Goal: Transaction & Acquisition: Purchase product/service

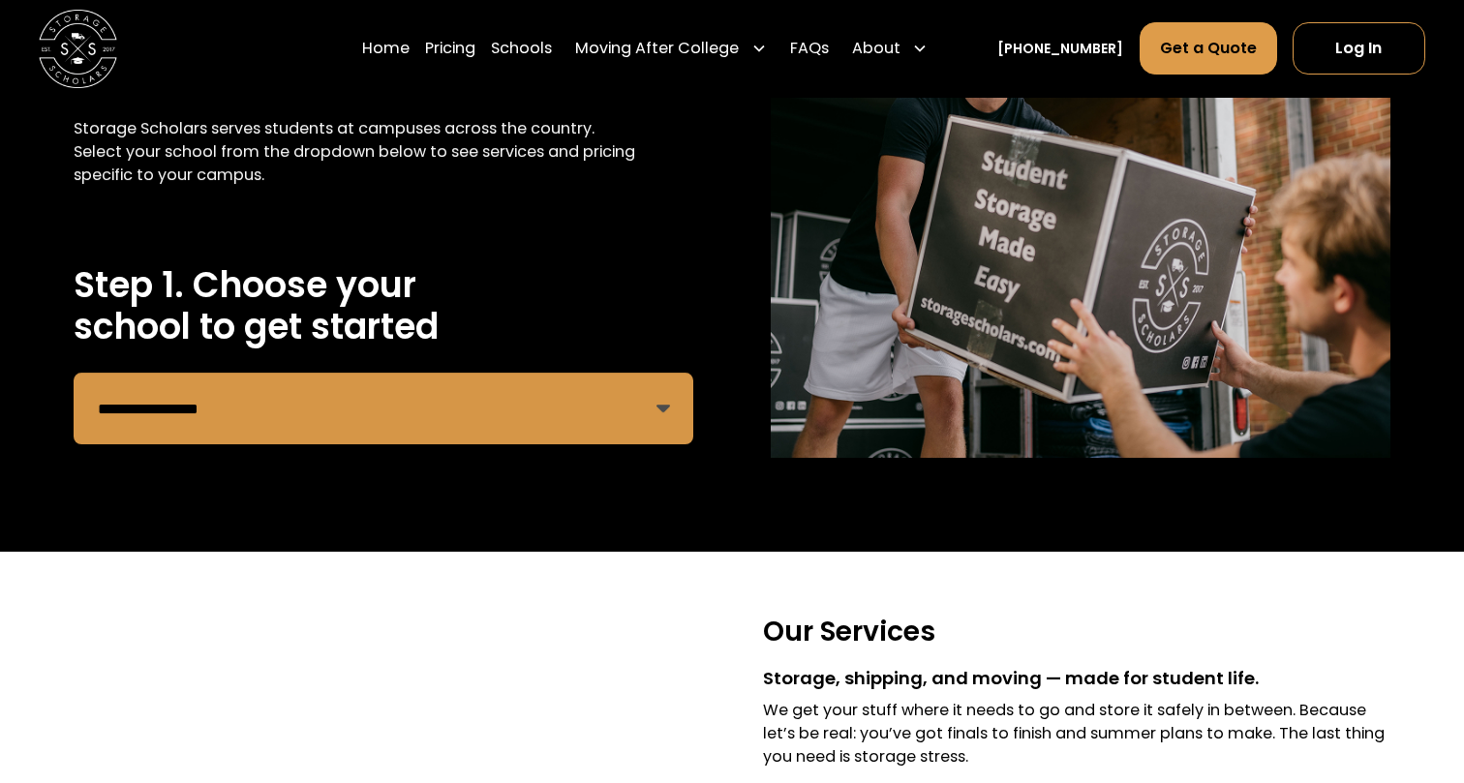
scroll to position [237, 0]
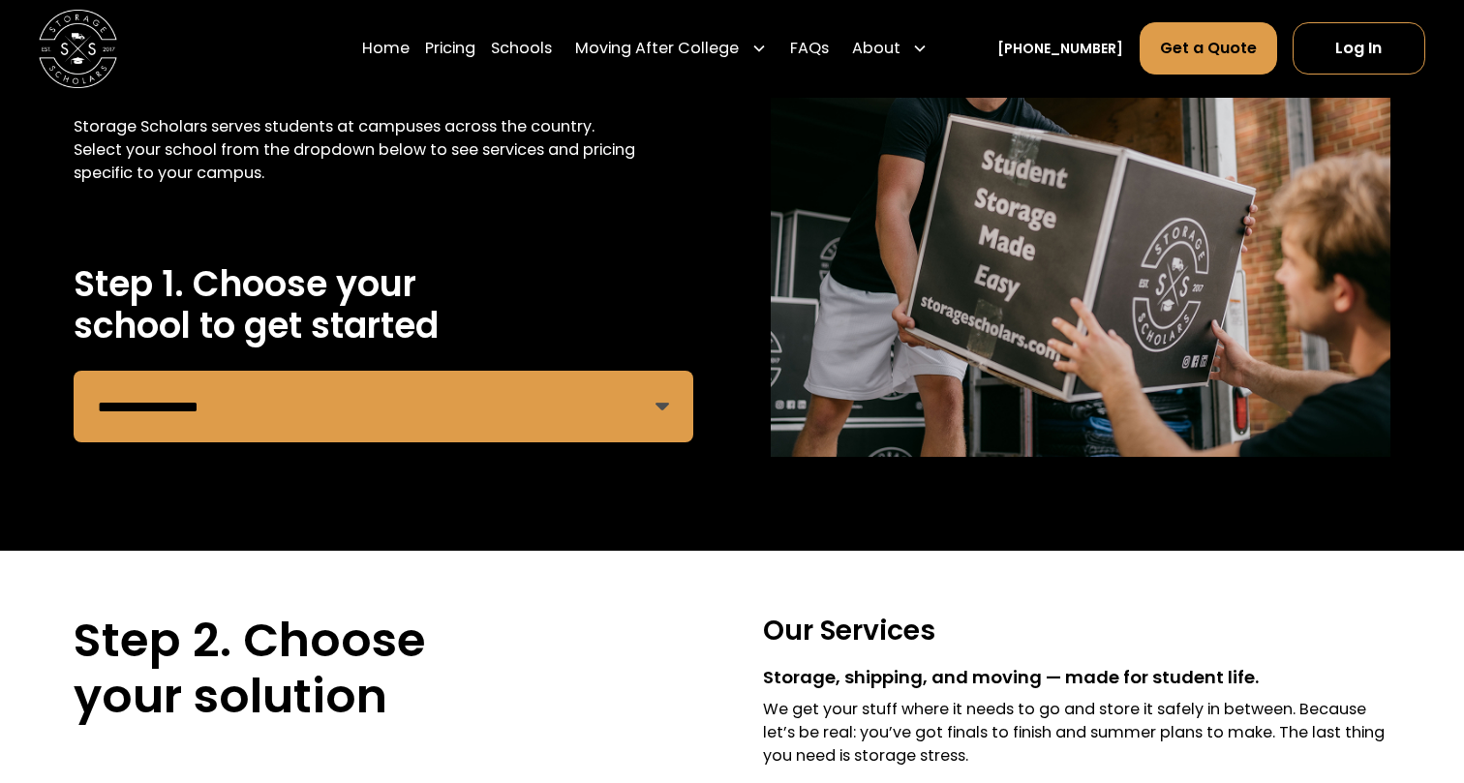
select select "**********"
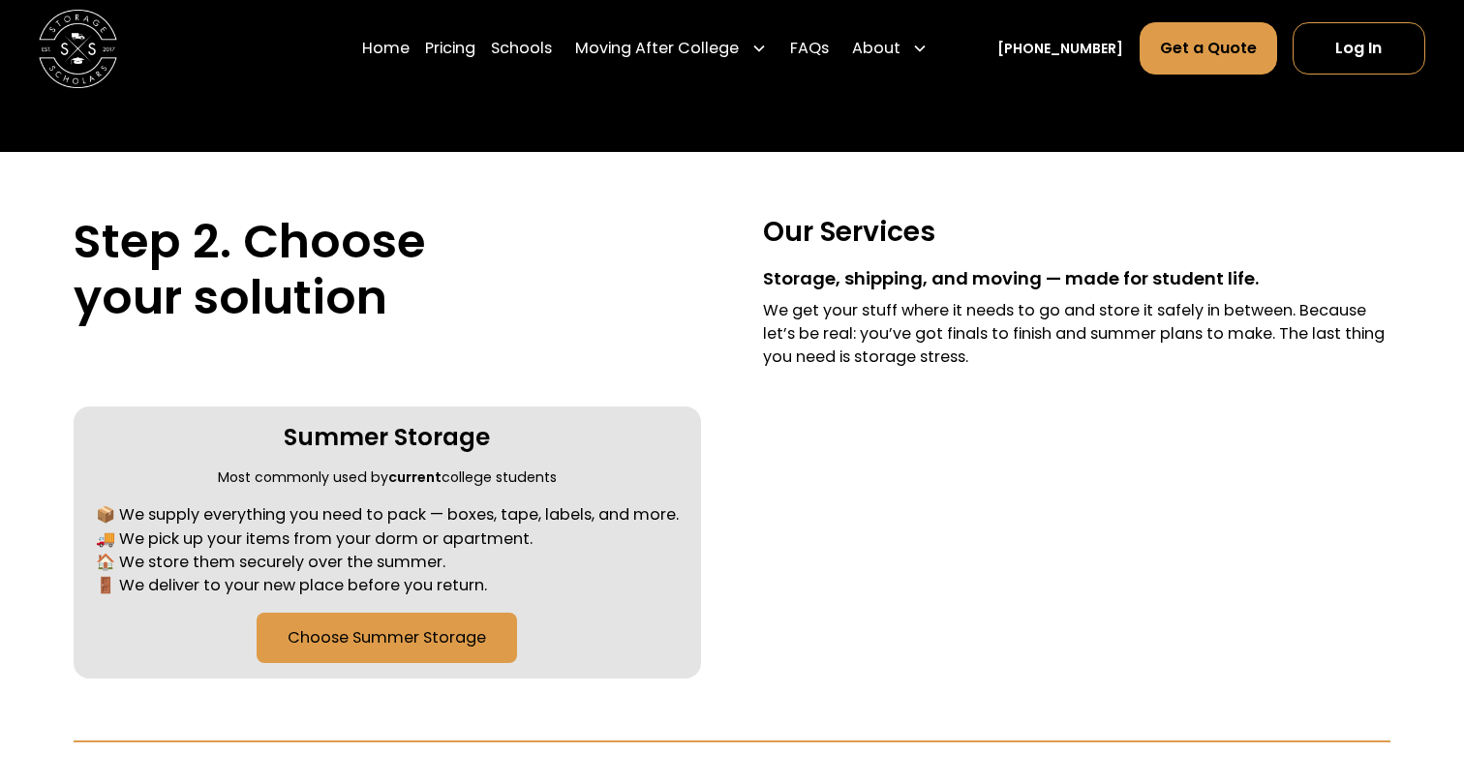
scroll to position [653, 0]
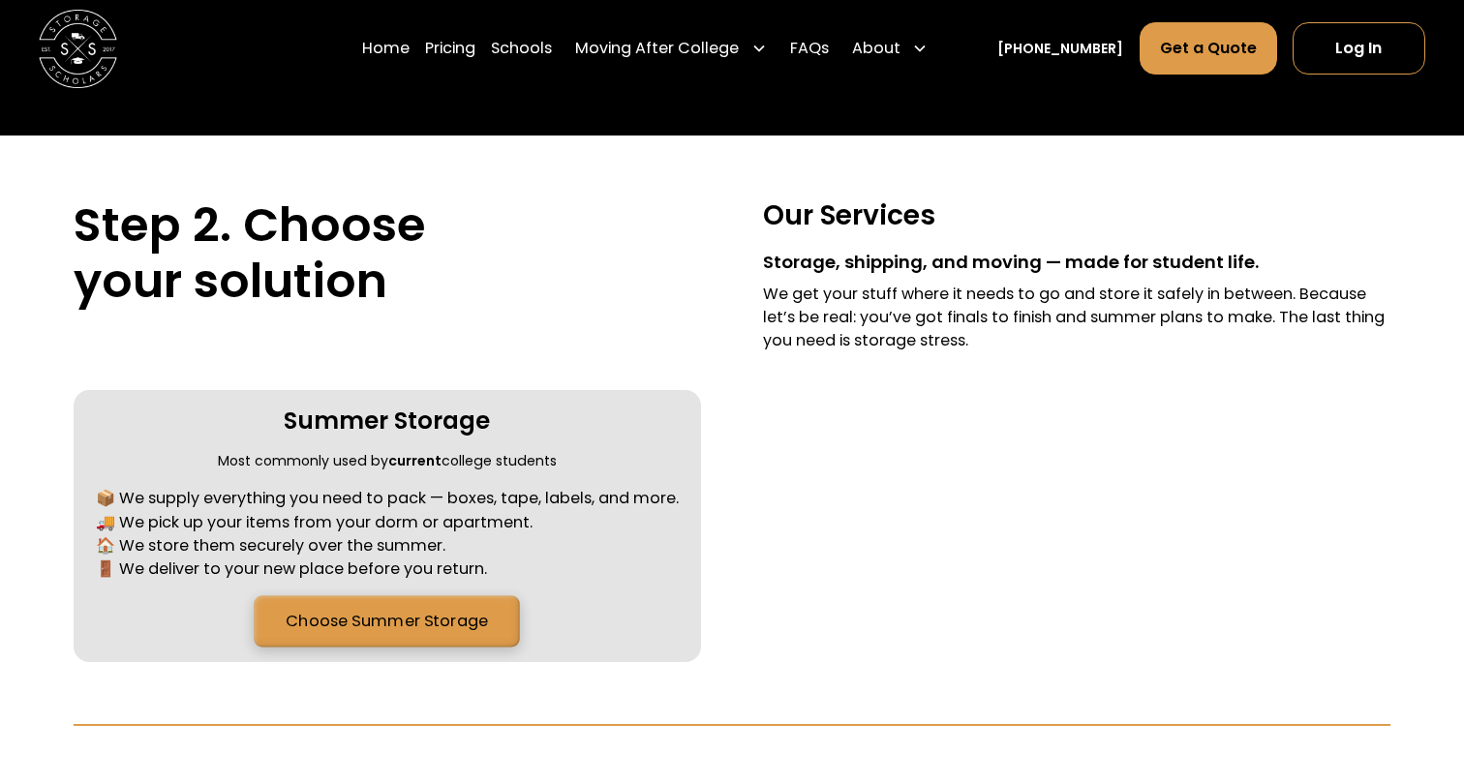
click at [422, 624] on link "Choose Summer Storage" at bounding box center [387, 621] width 266 height 51
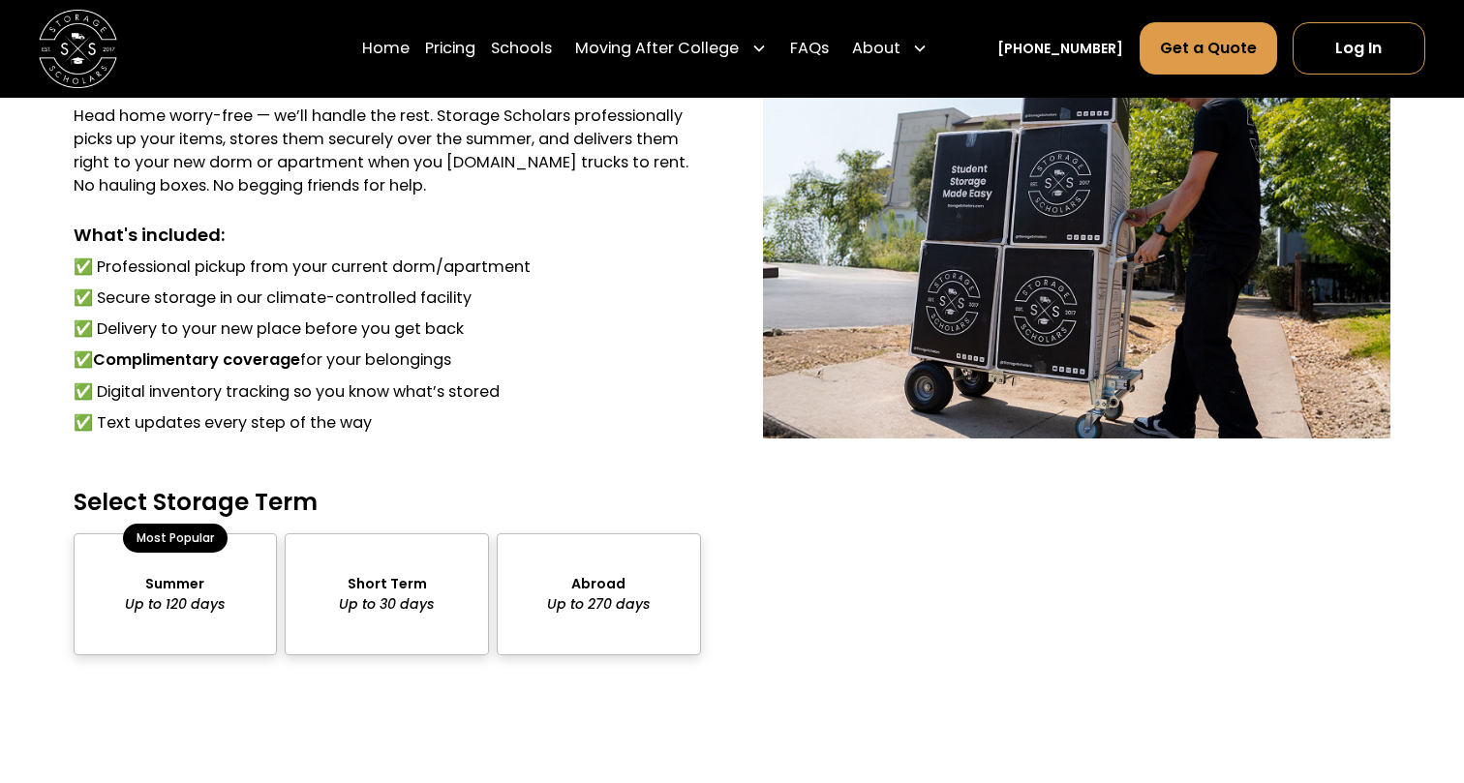
scroll to position [1487, 0]
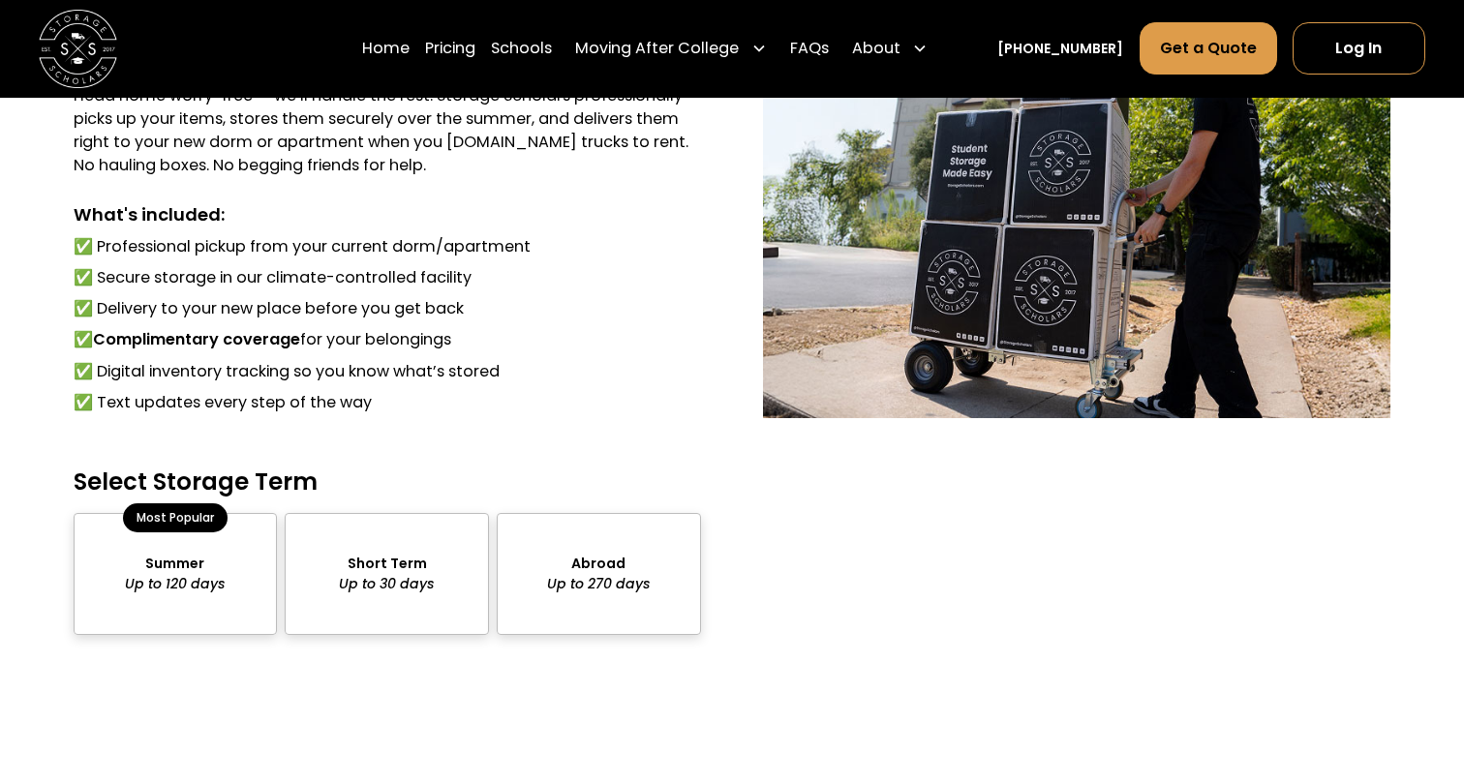
click at [177, 559] on div "package-pricing" at bounding box center [176, 574] width 204 height 122
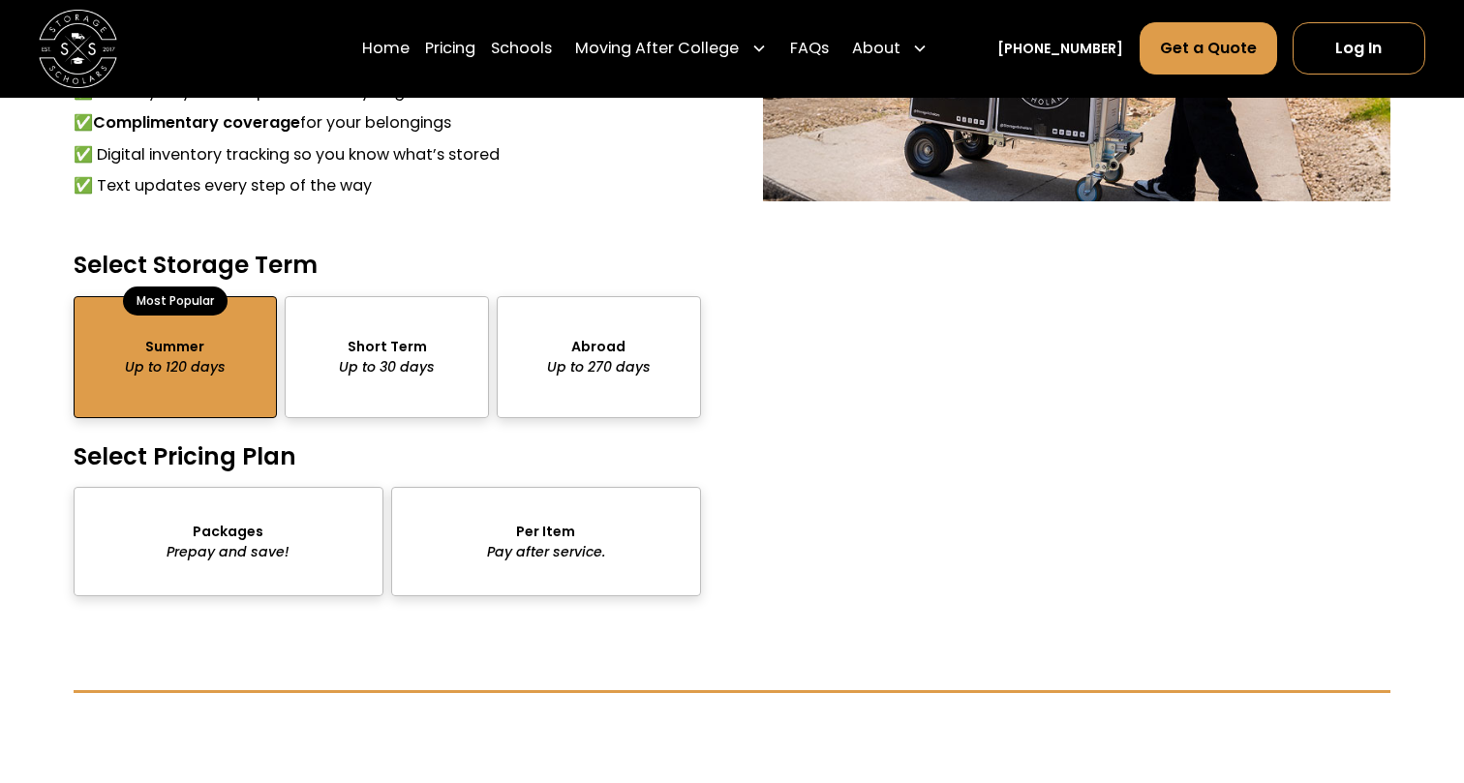
scroll to position [1778, 0]
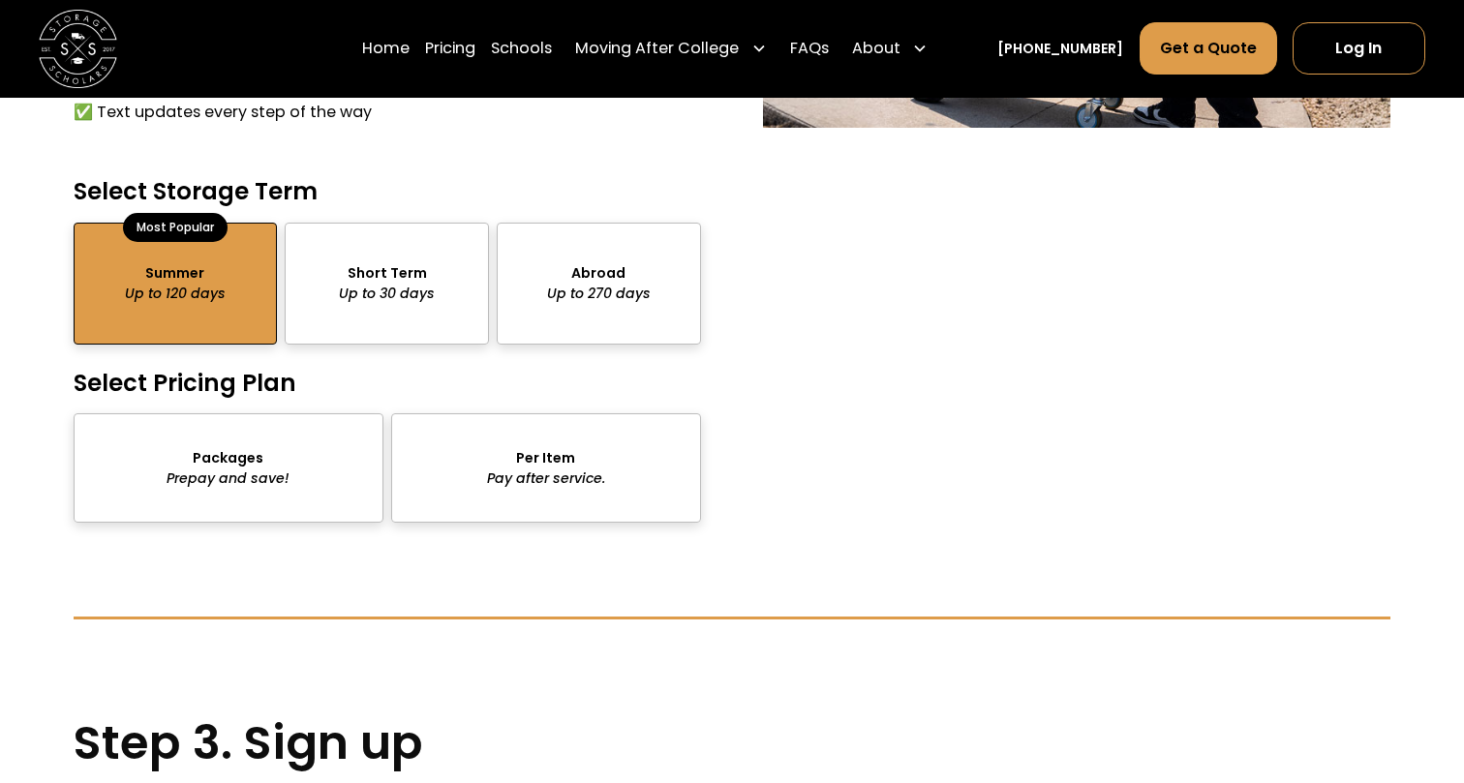
click at [201, 473] on div "package-pricing" at bounding box center [229, 467] width 310 height 109
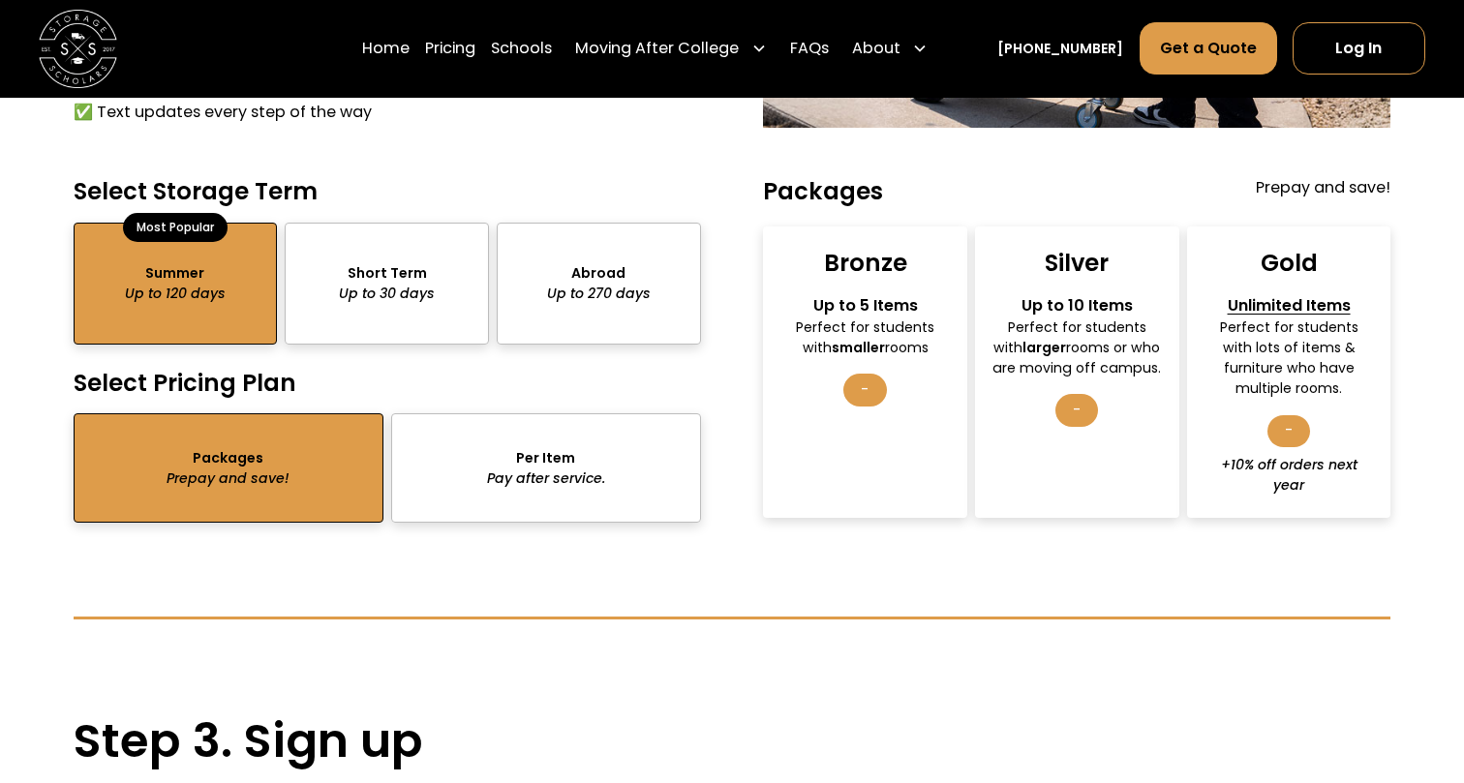
click at [1075, 372] on div "Silver Up to 10 Items Perfect for students with larger rooms or who are moving …" at bounding box center [1077, 372] width 204 height 291
click at [1078, 400] on div "-" at bounding box center [1076, 410] width 43 height 33
click at [1078, 409] on div "-" at bounding box center [1076, 410] width 43 height 33
click at [1284, 369] on div "Perfect for students with lots of items & furniture who have multiple rooms." at bounding box center [1288, 359] width 169 height 82
click at [1284, 434] on div "-" at bounding box center [1289, 431] width 43 height 33
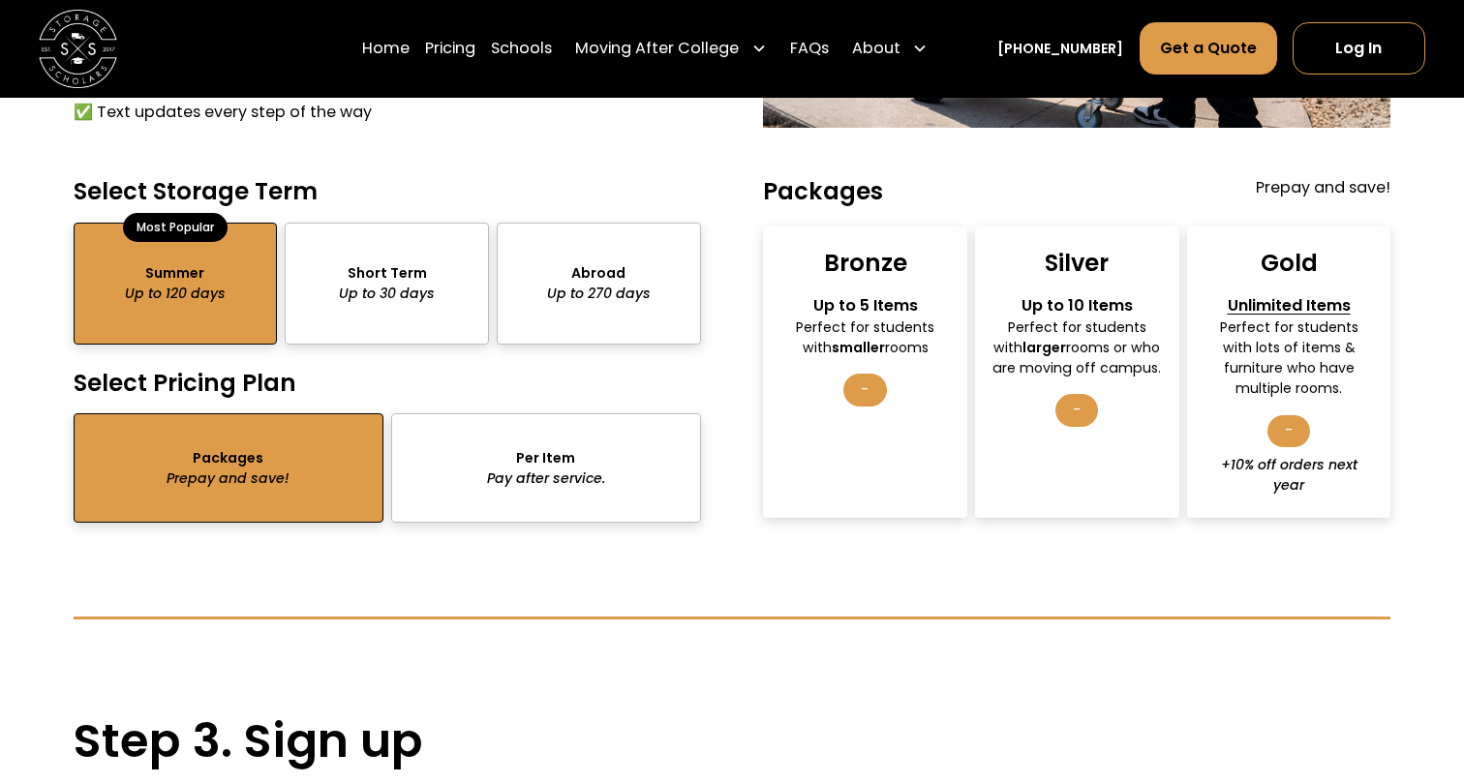
click at [1284, 434] on div "-" at bounding box center [1289, 431] width 43 height 33
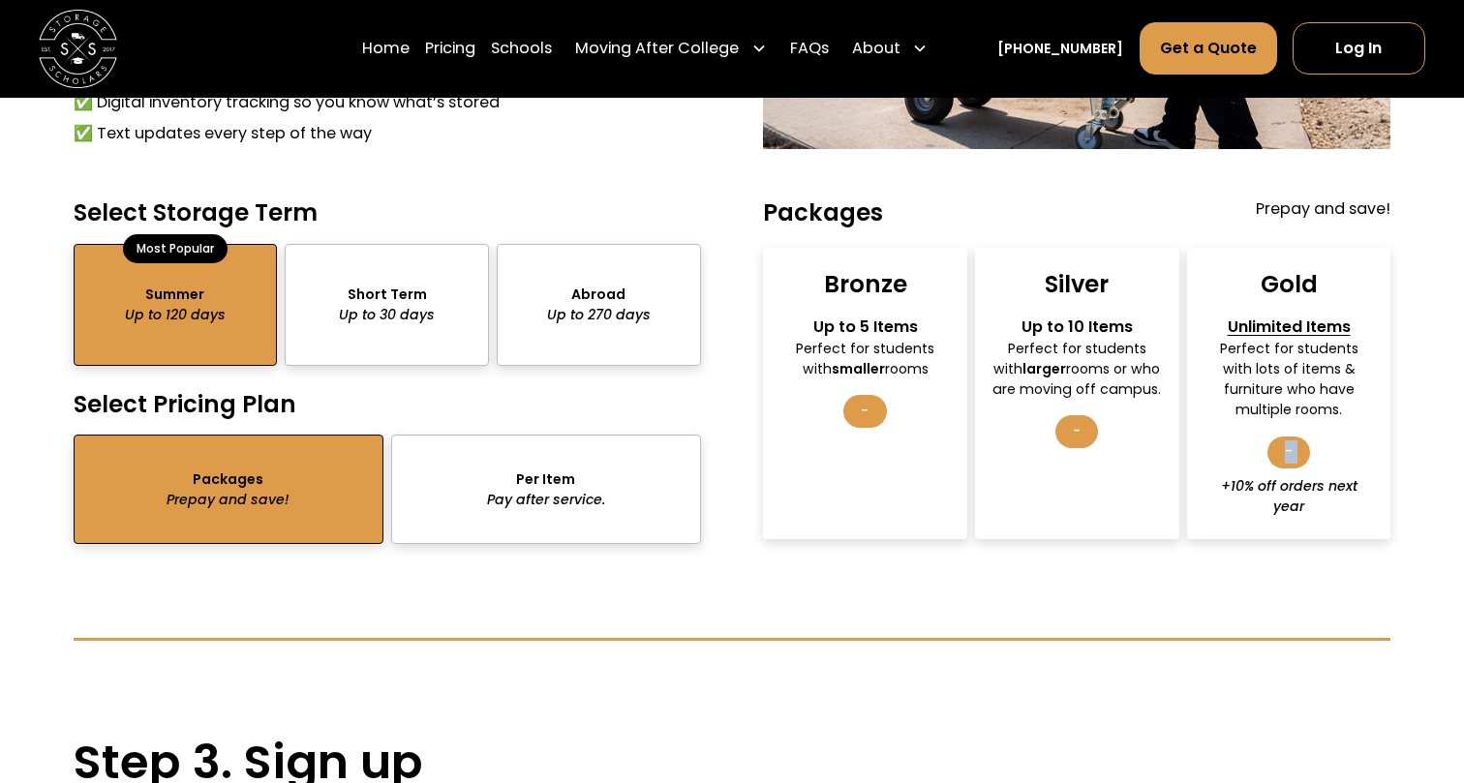
scroll to position [1643, 0]
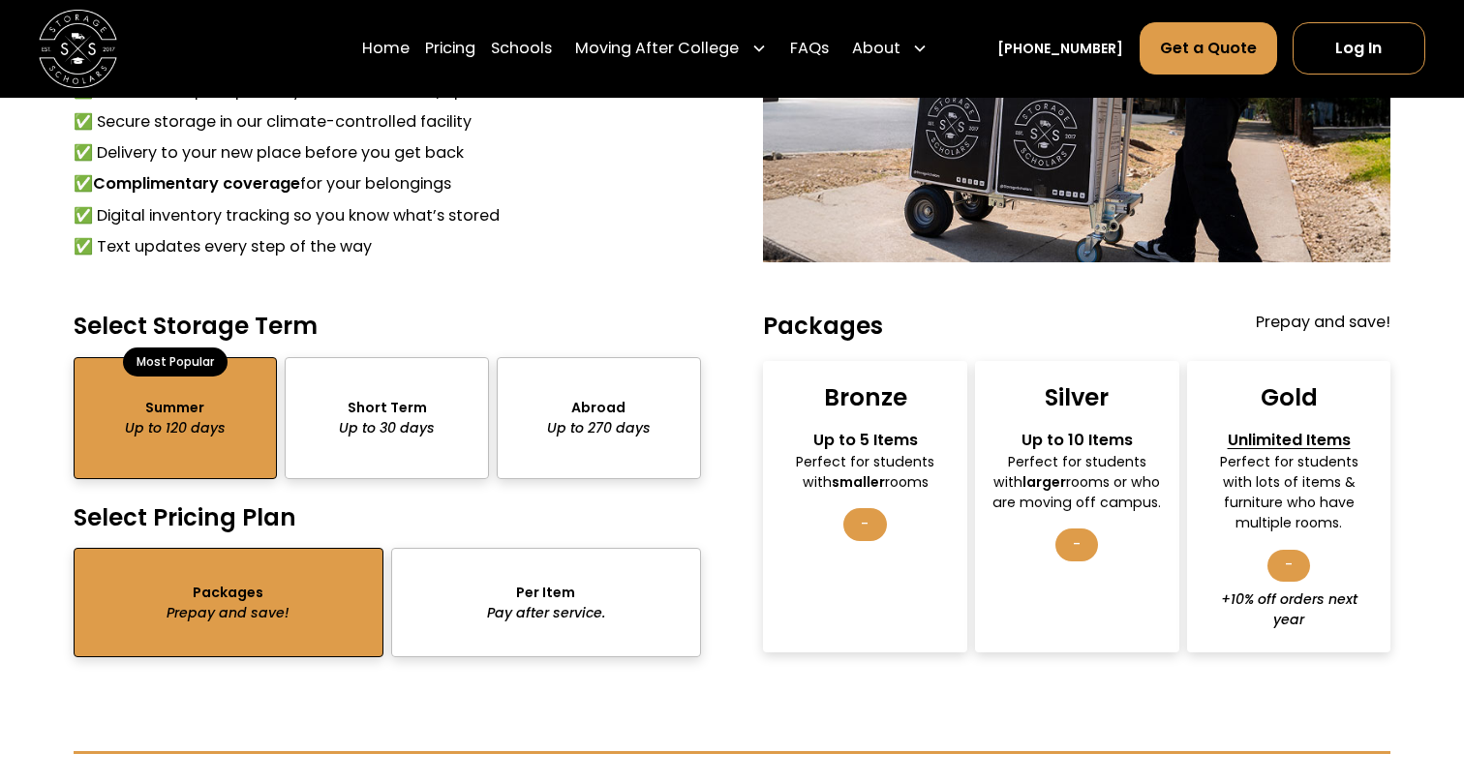
click at [877, 515] on div "-" at bounding box center [864, 524] width 43 height 33
click at [869, 511] on div "-" at bounding box center [864, 524] width 43 height 33
click at [1063, 511] on div "Silver Up to 10 Items Perfect for students with larger rooms or who are moving …" at bounding box center [1077, 506] width 204 height 291
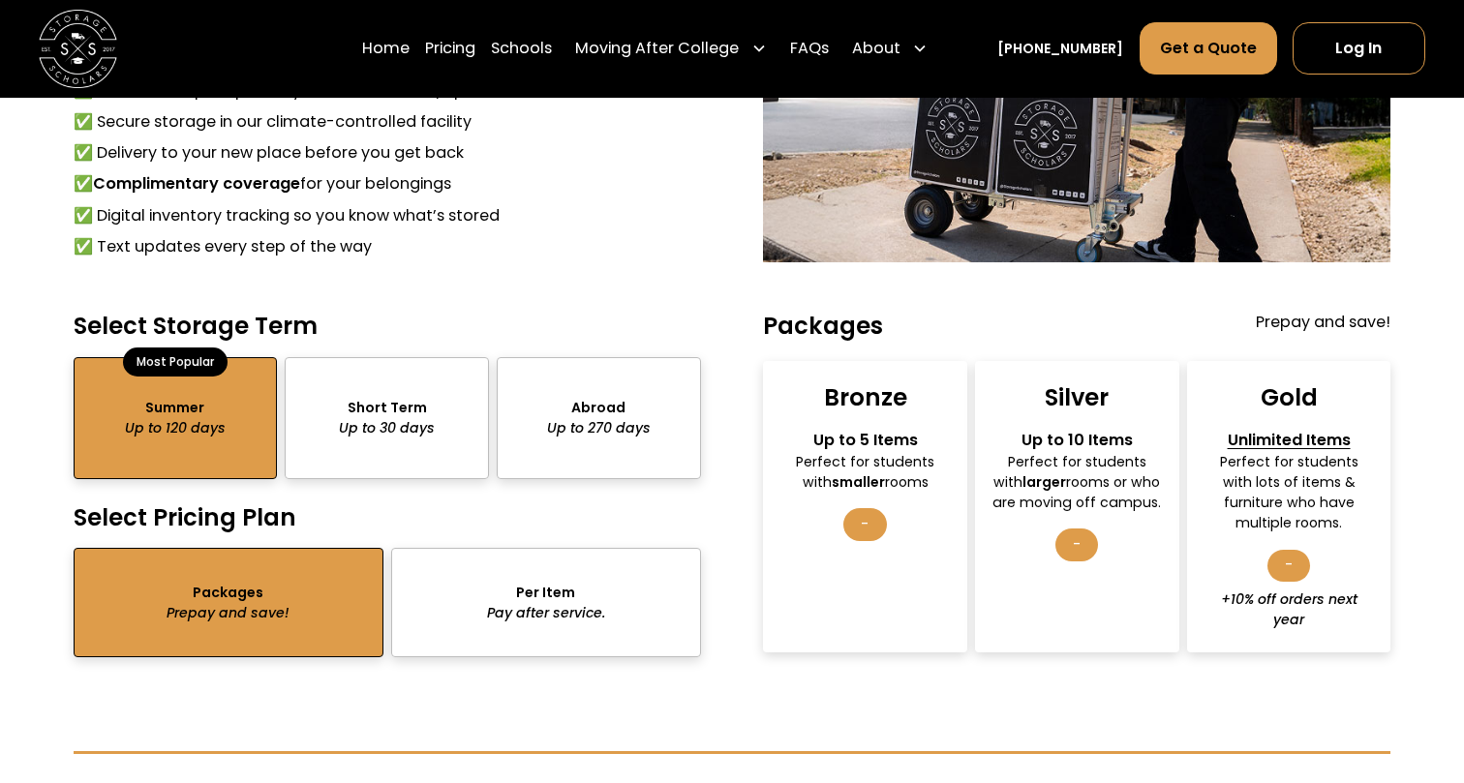
click at [1063, 529] on div "-" at bounding box center [1076, 545] width 43 height 33
click at [1116, 535] on div "Silver Up to 10 Items Perfect for students with larger rooms or who are moving …" at bounding box center [1077, 506] width 204 height 291
click at [1288, 550] on div "-" at bounding box center [1289, 566] width 43 height 33
click at [577, 605] on div "package-pricing" at bounding box center [546, 602] width 310 height 109
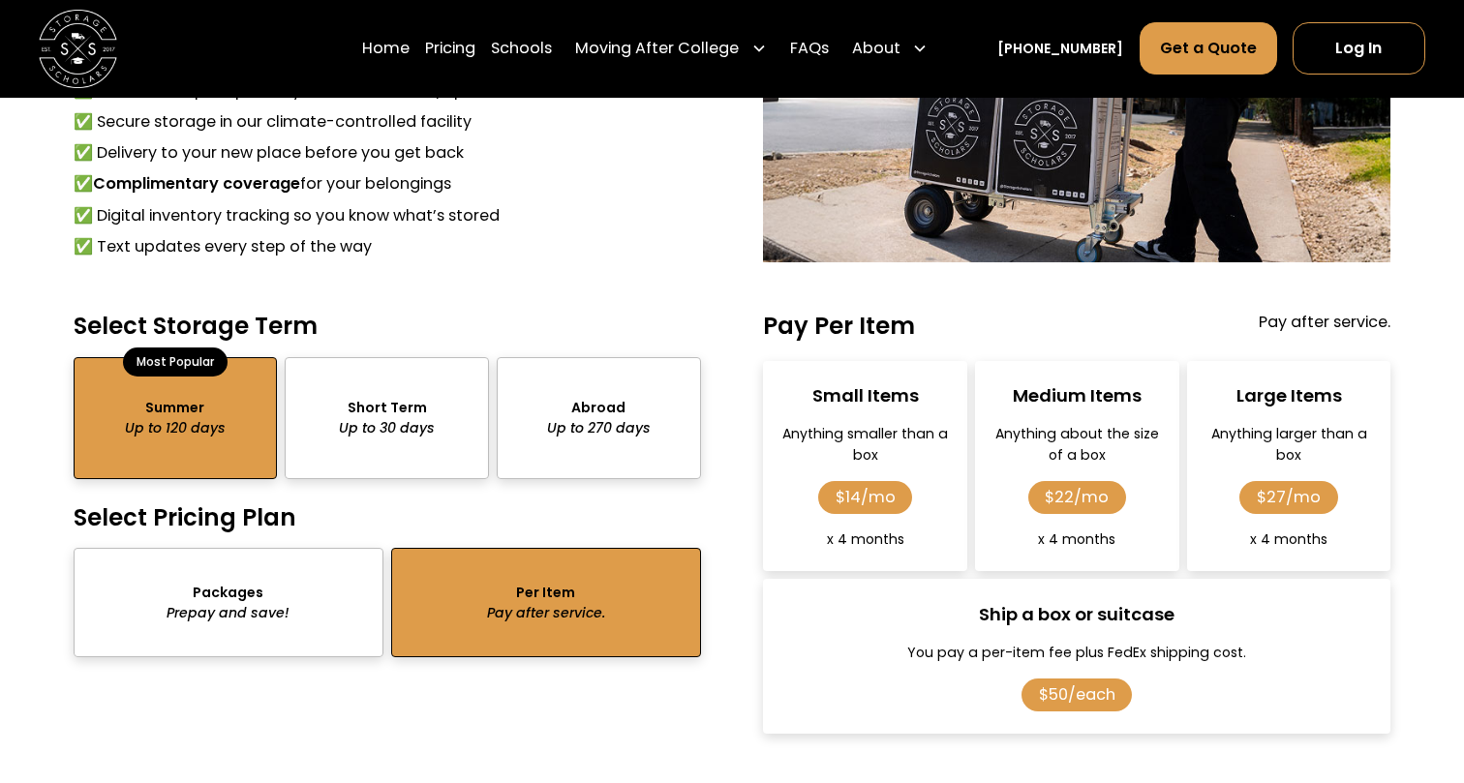
click at [307, 599] on div "package-pricing" at bounding box center [229, 602] width 310 height 109
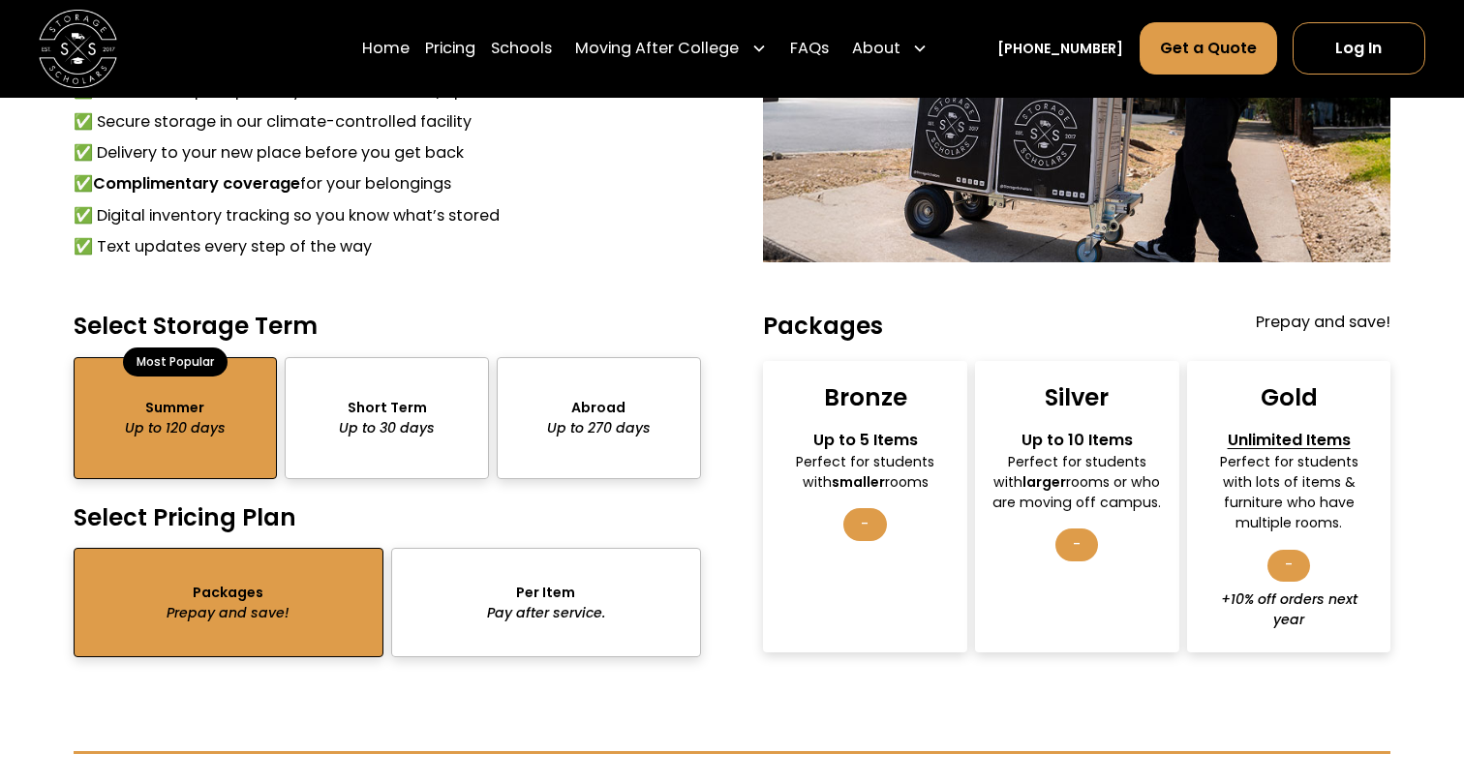
click at [1043, 566] on div "Silver Up to 10 Items Perfect for students with larger rooms or who are moving …" at bounding box center [1077, 506] width 204 height 291
click at [1058, 559] on div "Silver Up to 10 Items Perfect for students with larger rooms or who are moving …" at bounding box center [1077, 506] width 204 height 291
click at [1296, 556] on div "-" at bounding box center [1289, 566] width 43 height 33
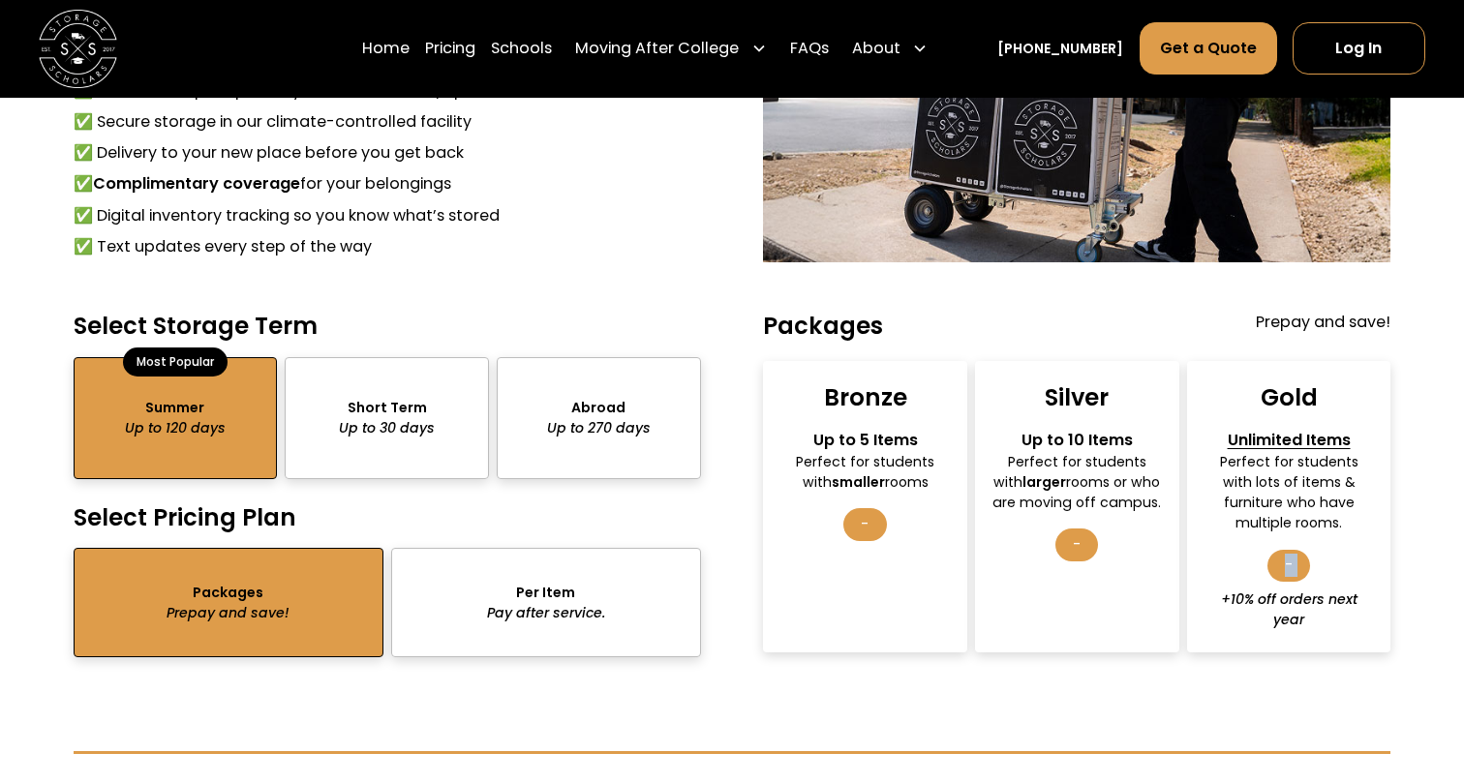
click at [1296, 556] on div "-" at bounding box center [1289, 566] width 43 height 33
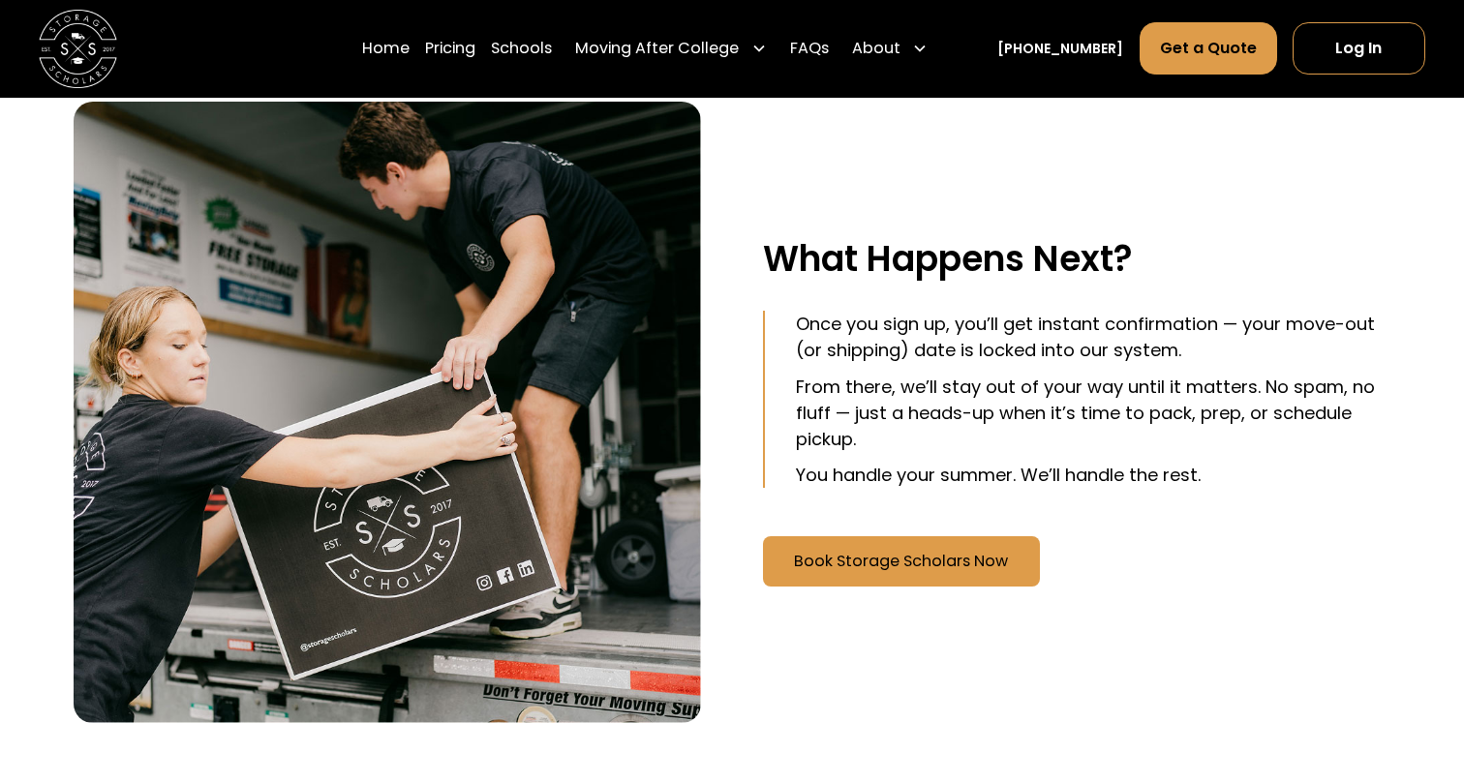
scroll to position [2494, 0]
click at [475, 50] on link "Pricing" at bounding box center [450, 48] width 50 height 54
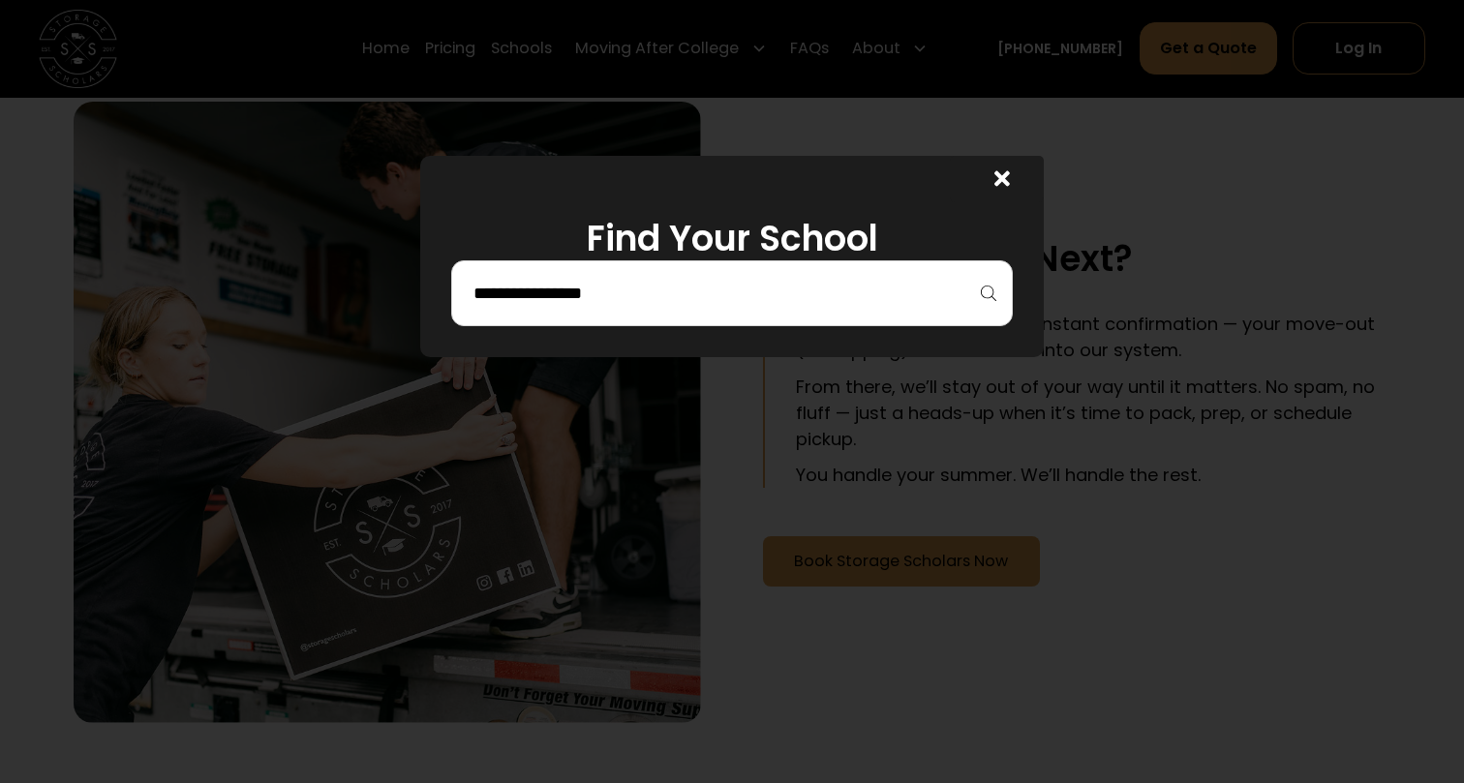
click at [596, 307] on input "search" at bounding box center [732, 293] width 521 height 33
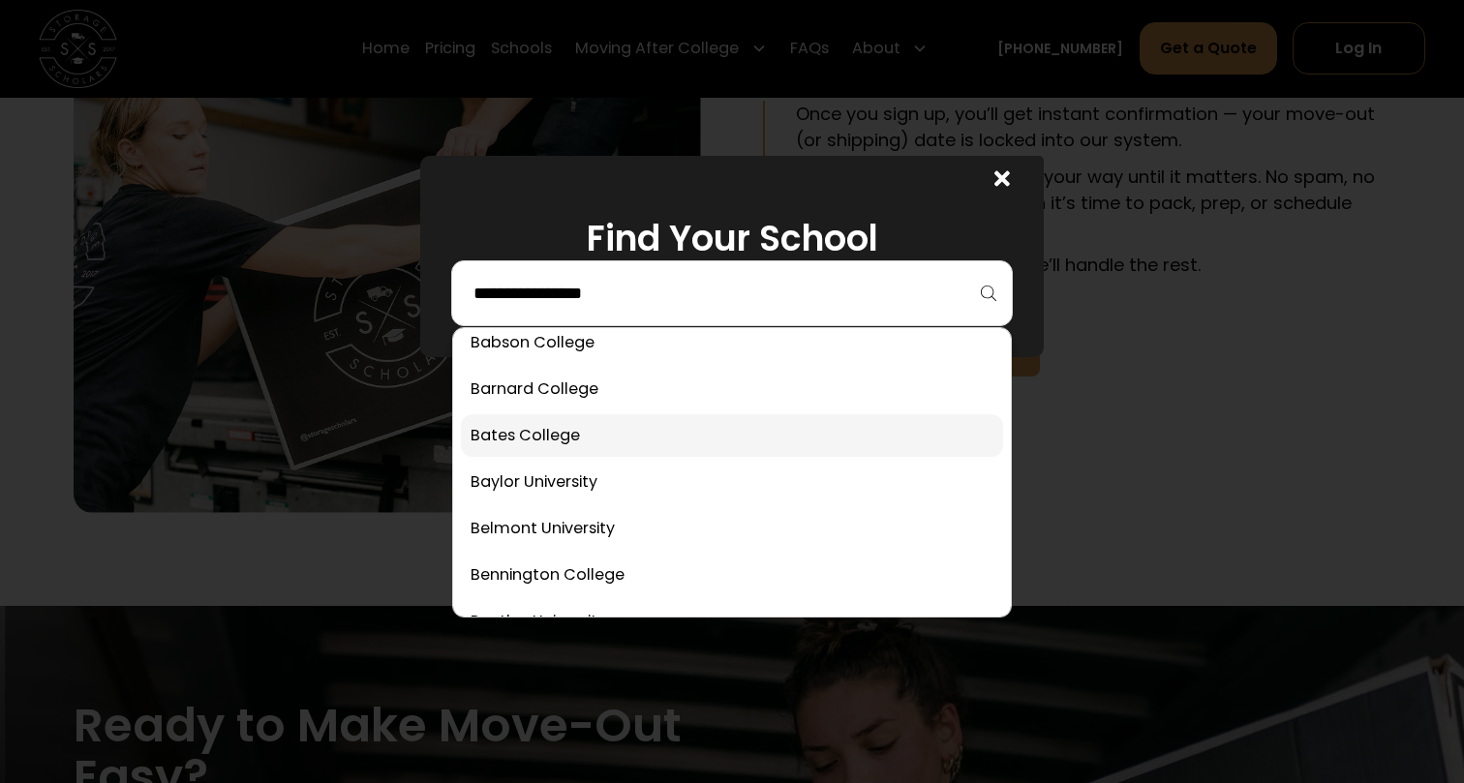
scroll to position [438, 0]
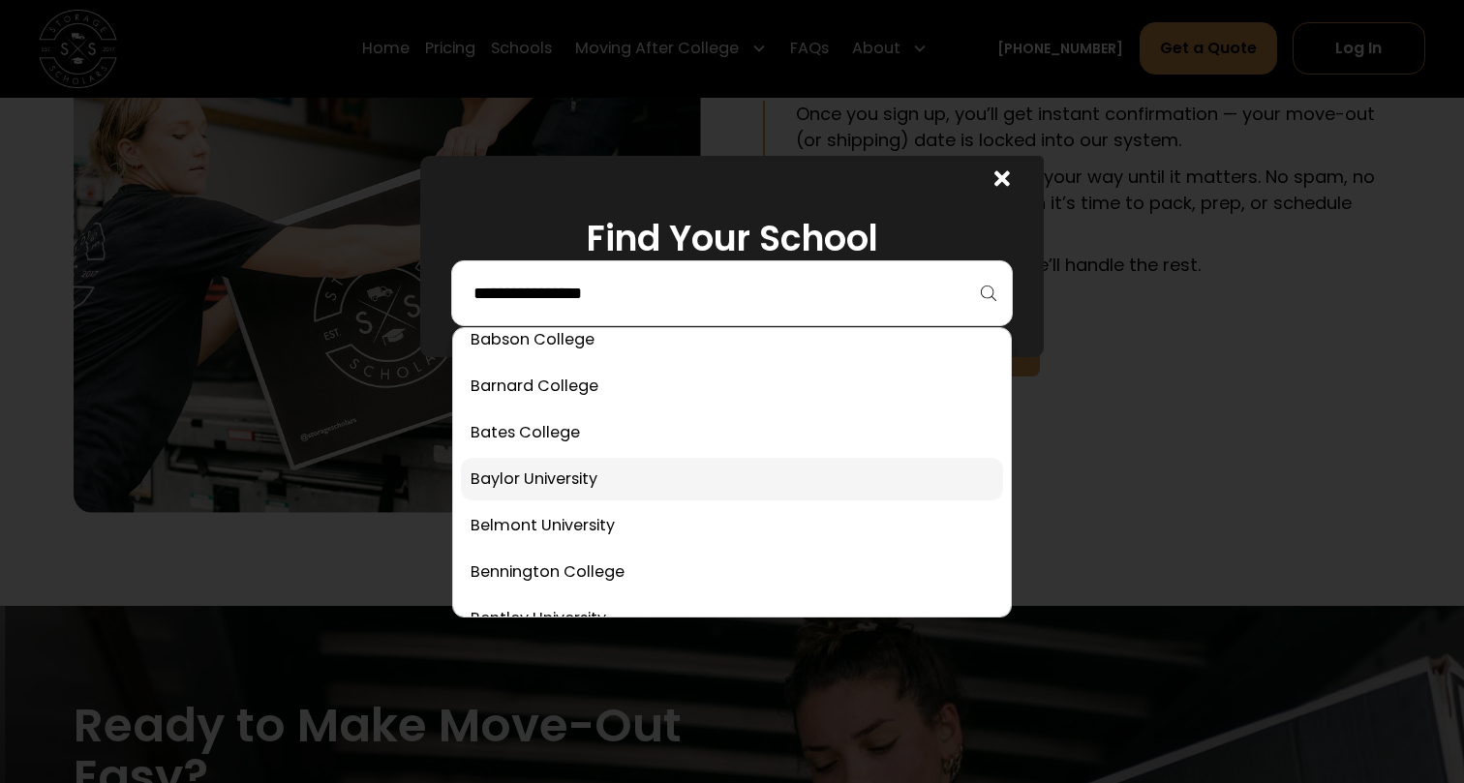
click at [569, 480] on link at bounding box center [732, 479] width 542 height 43
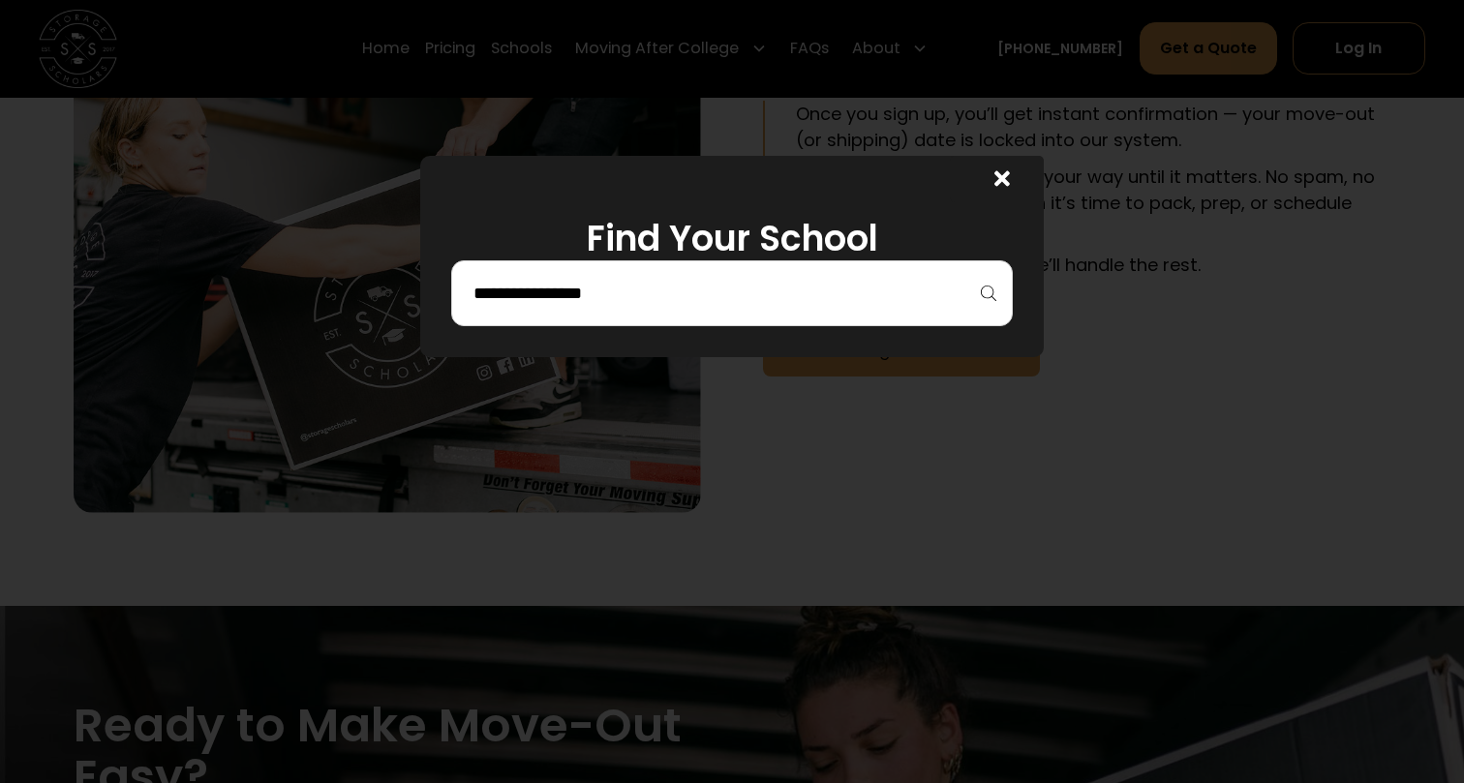
click at [566, 480] on div at bounding box center [732, 391] width 1464 height 783
click at [569, 492] on div at bounding box center [732, 391] width 1464 height 783
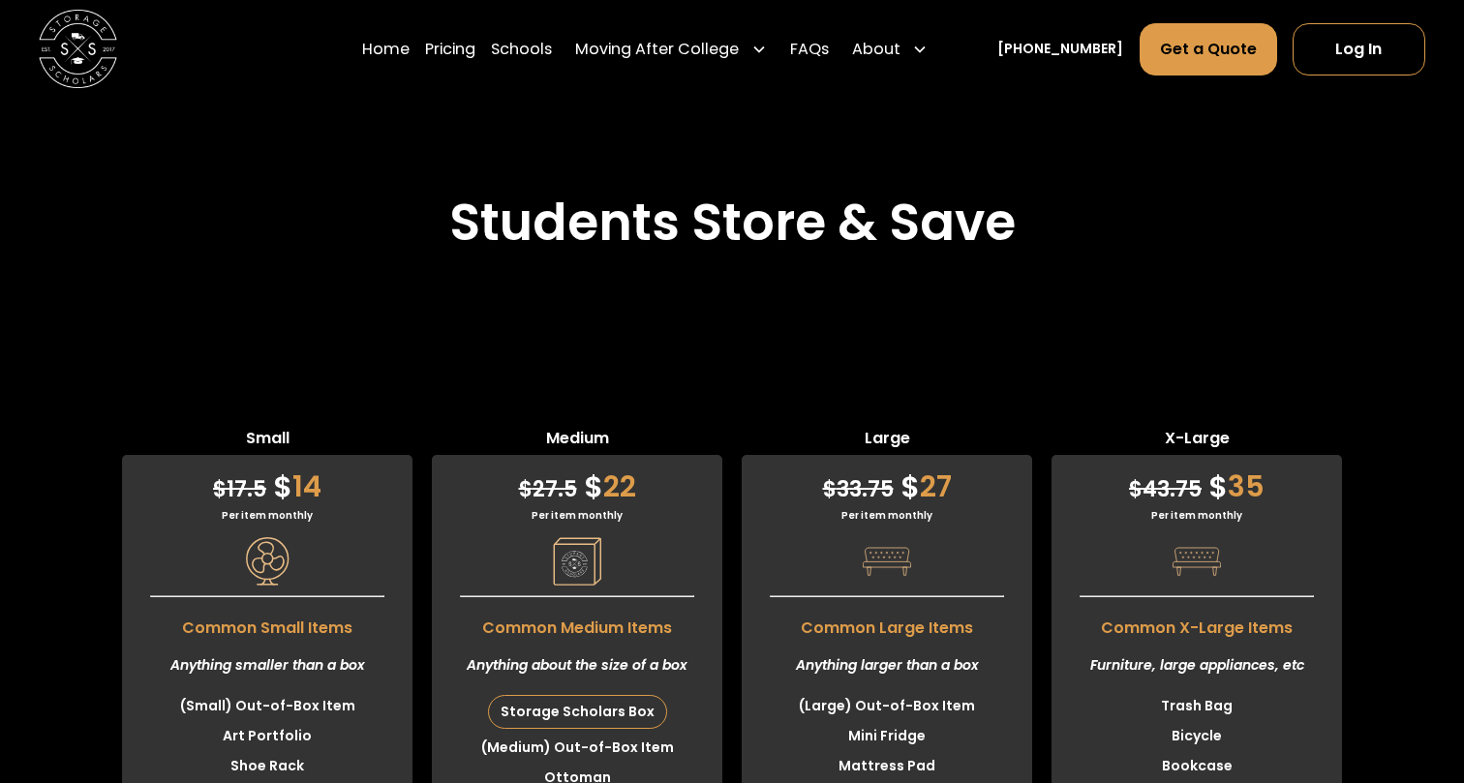
scroll to position [4592, 0]
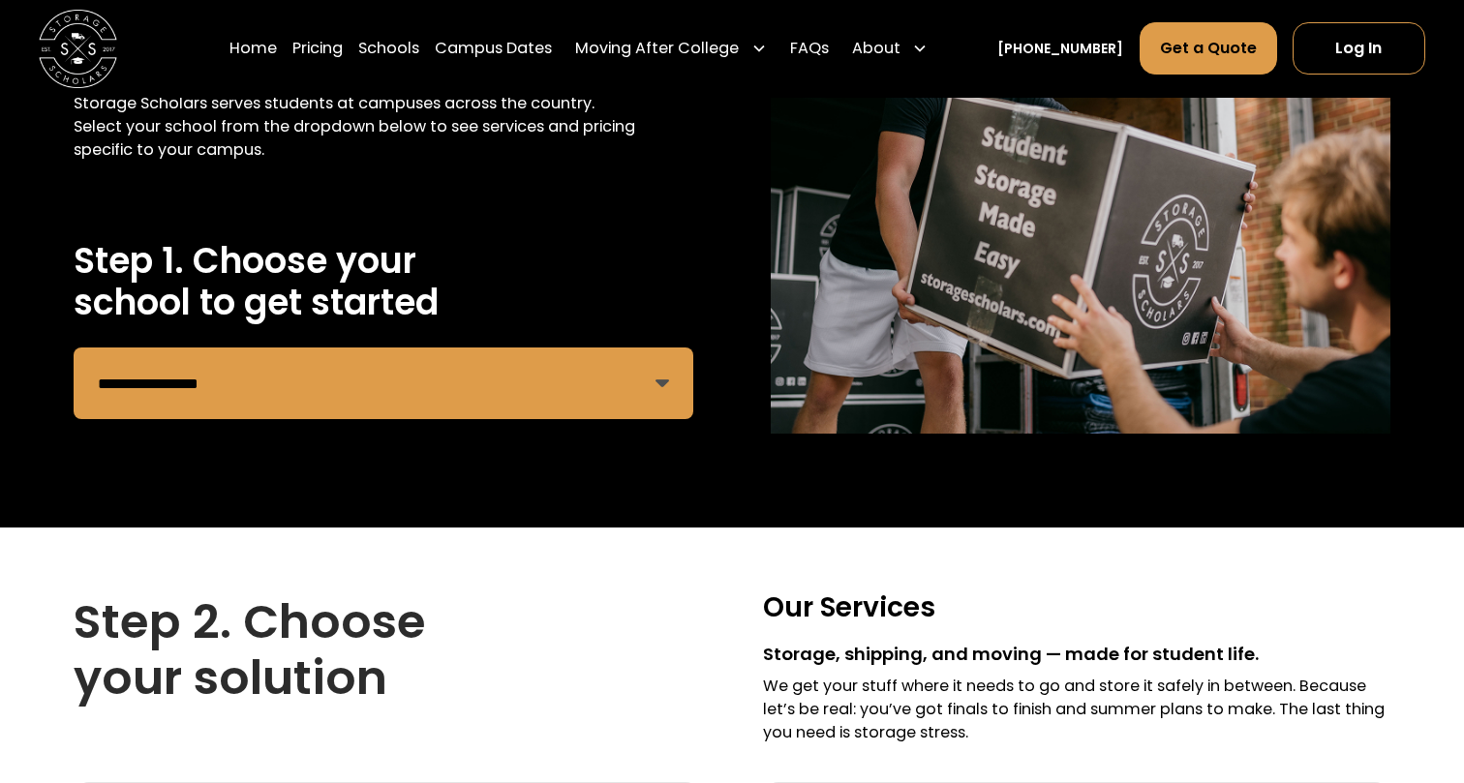
scroll to position [267, 0]
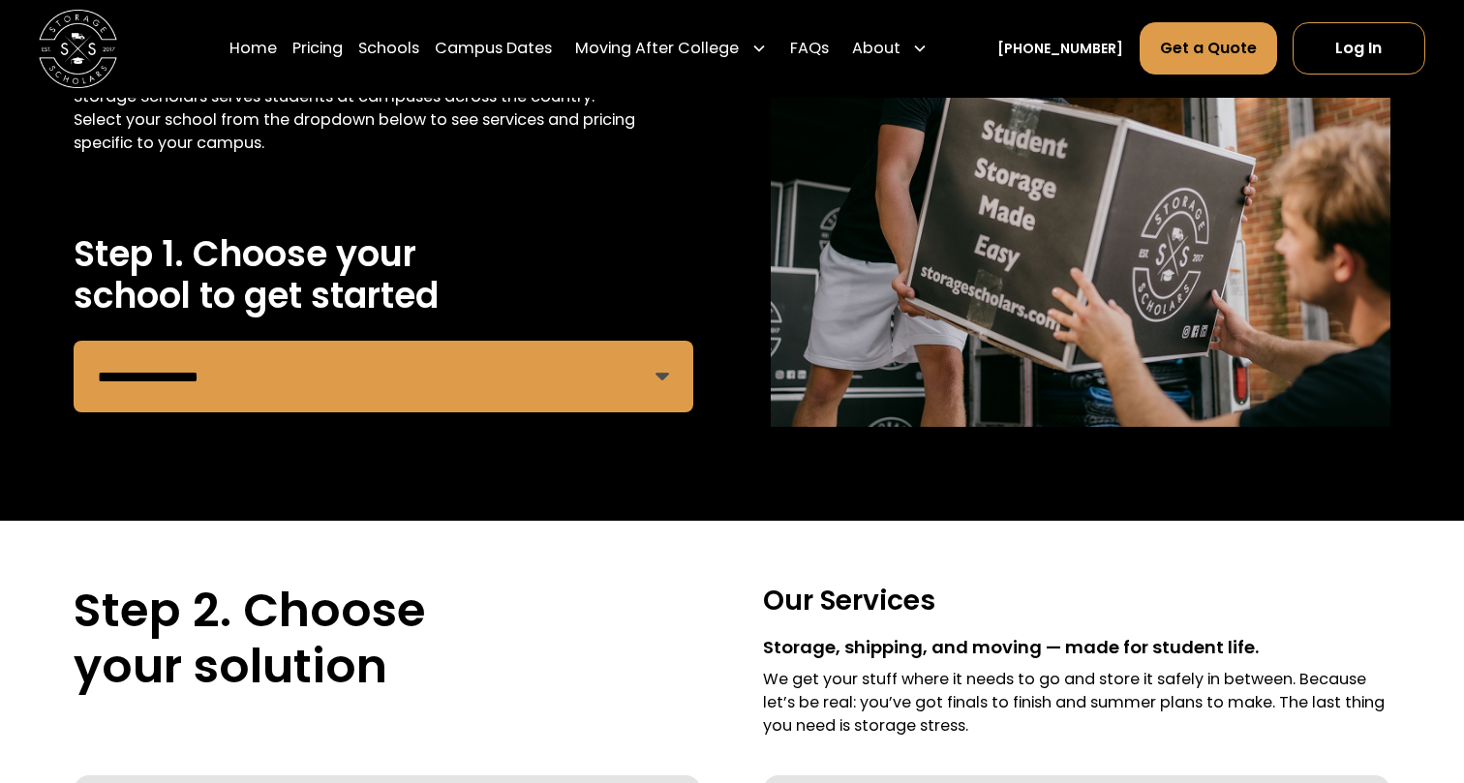
select select "**********"
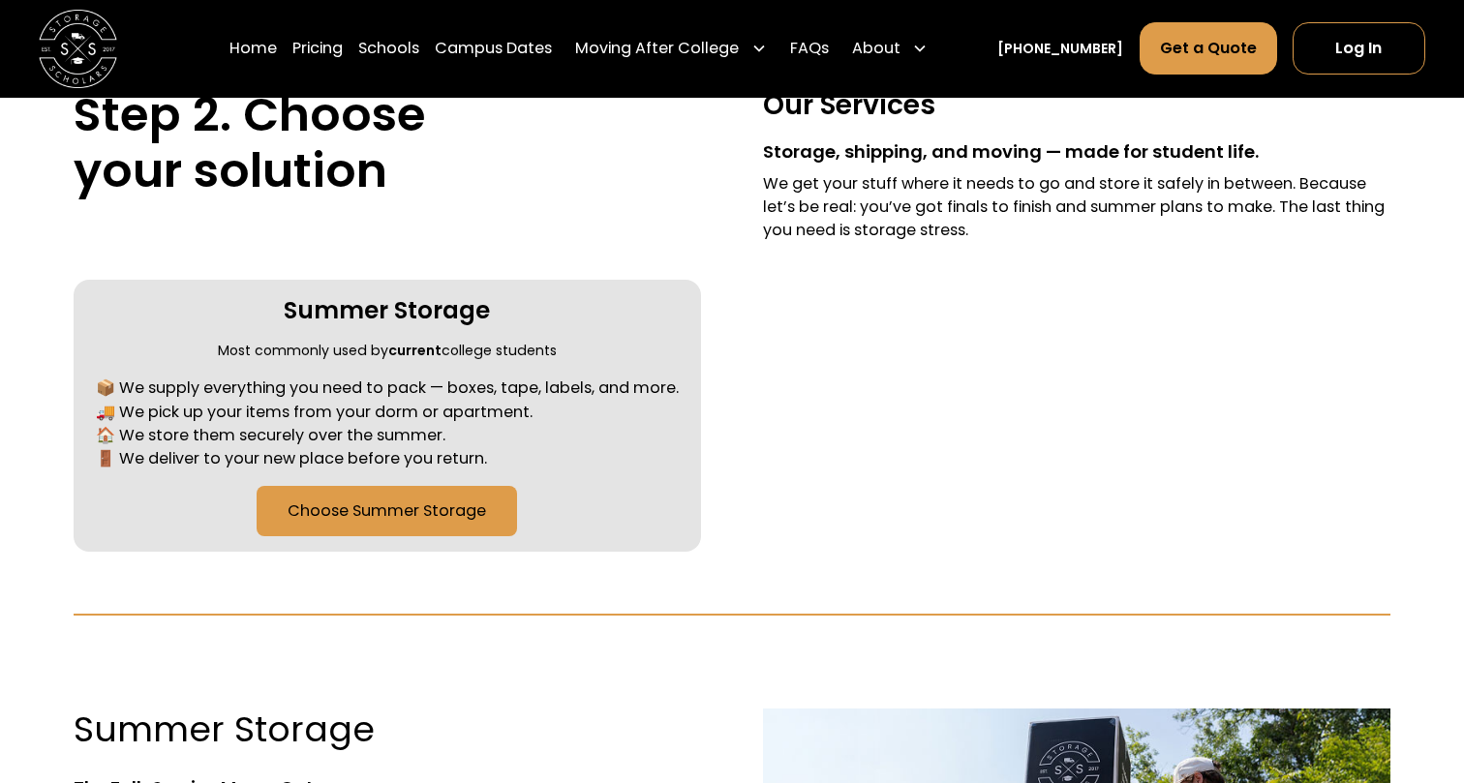
scroll to position [765, 1]
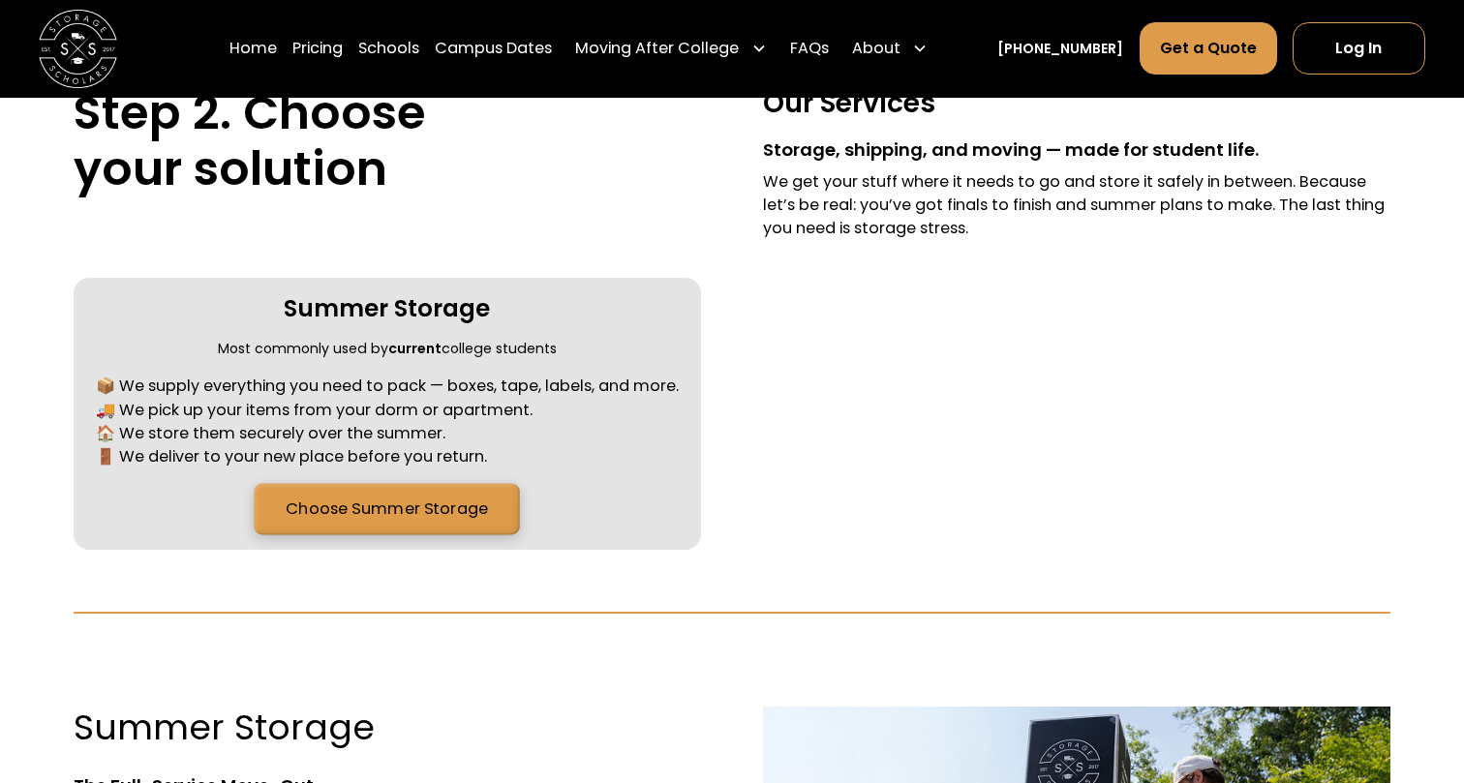
click at [373, 500] on link "Choose Summer Storage" at bounding box center [387, 509] width 266 height 51
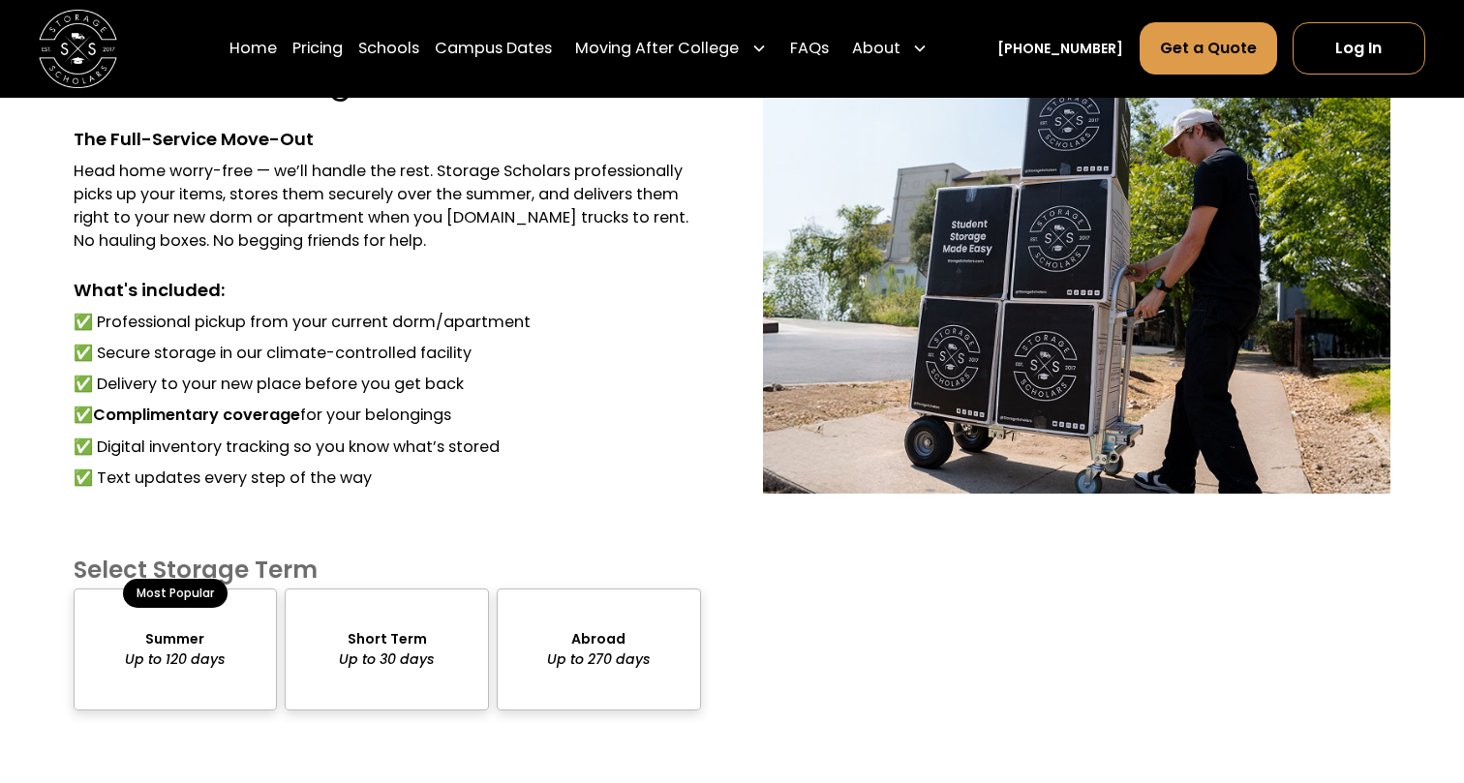
scroll to position [1437, 0]
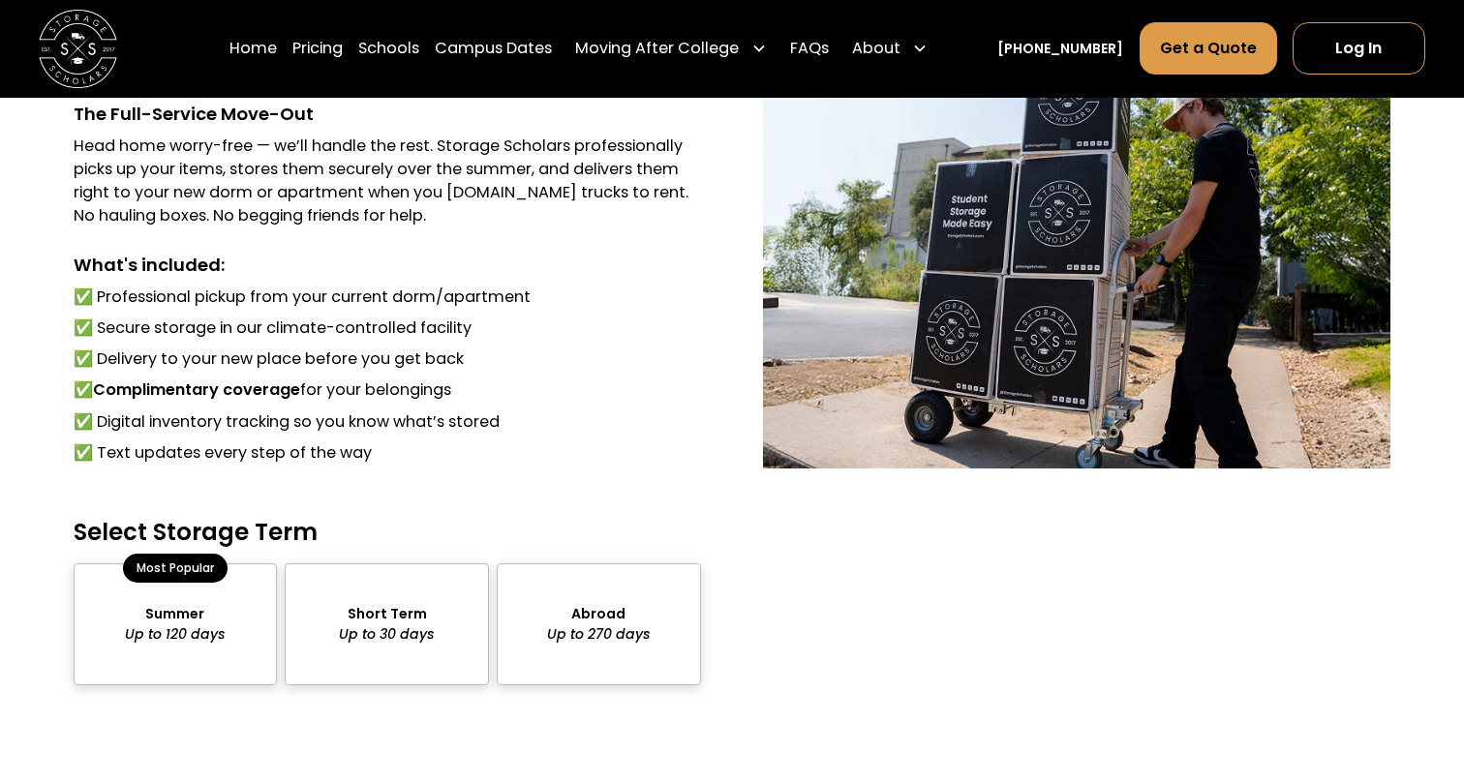
click at [203, 608] on div "package-pricing" at bounding box center [176, 625] width 204 height 122
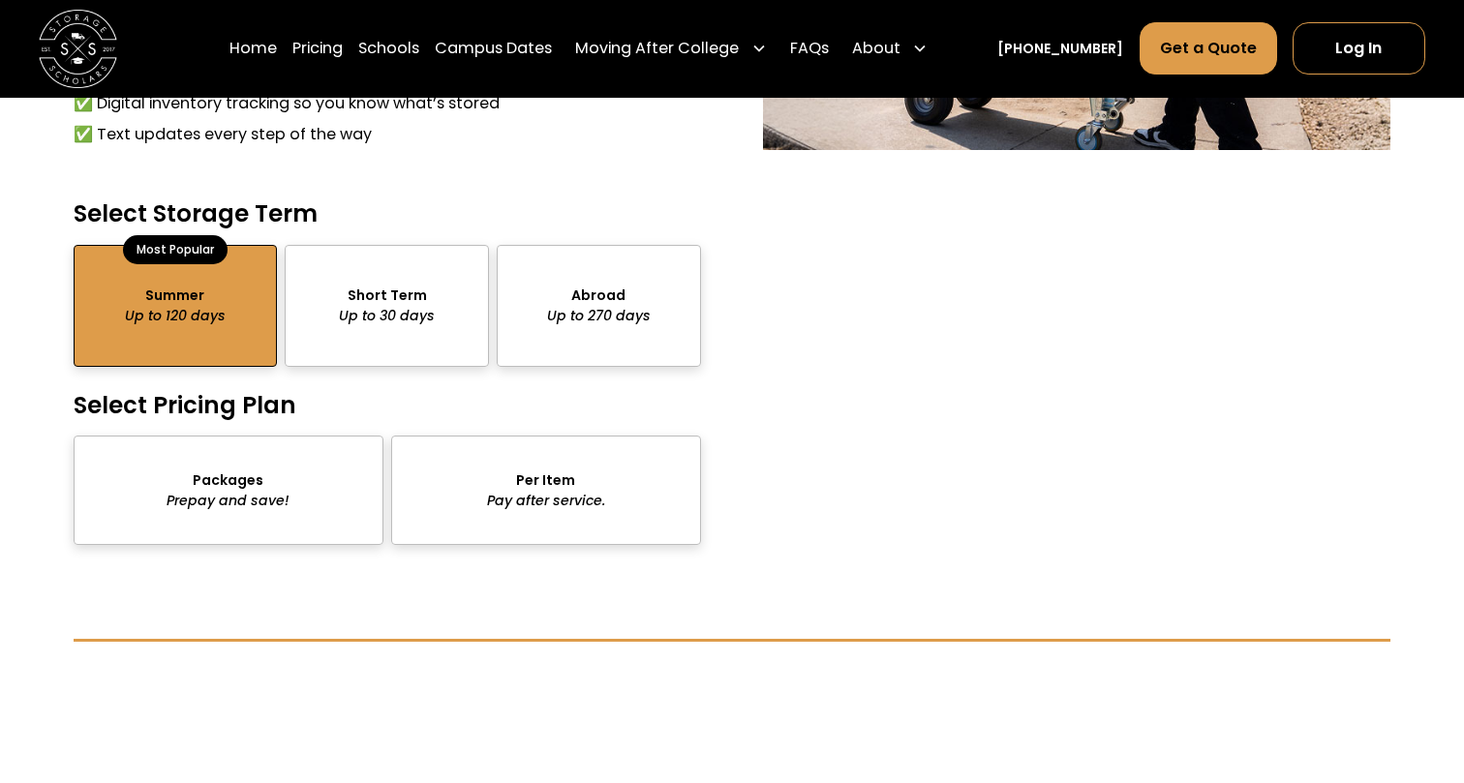
scroll to position [1753, 0]
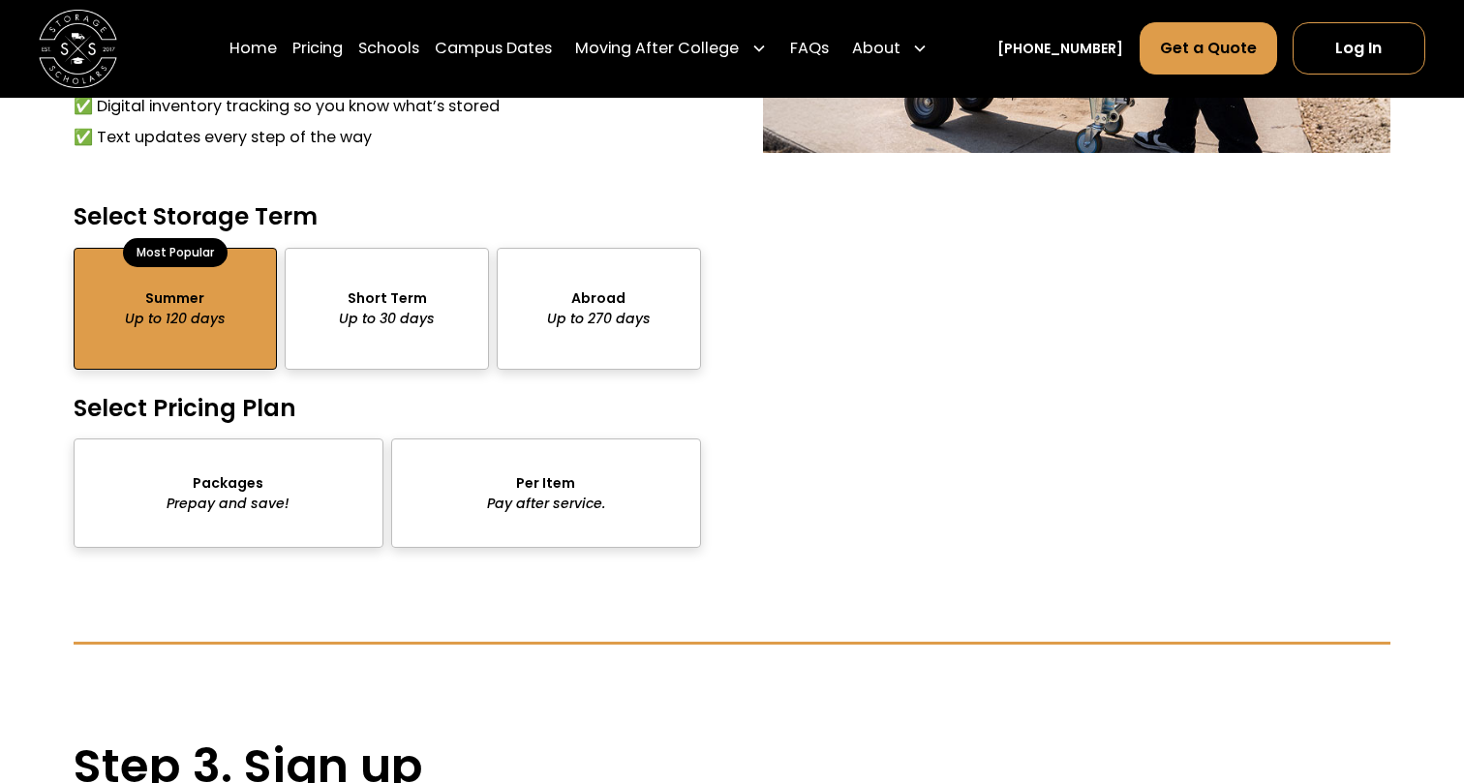
click at [270, 488] on div "package-pricing" at bounding box center [229, 493] width 310 height 109
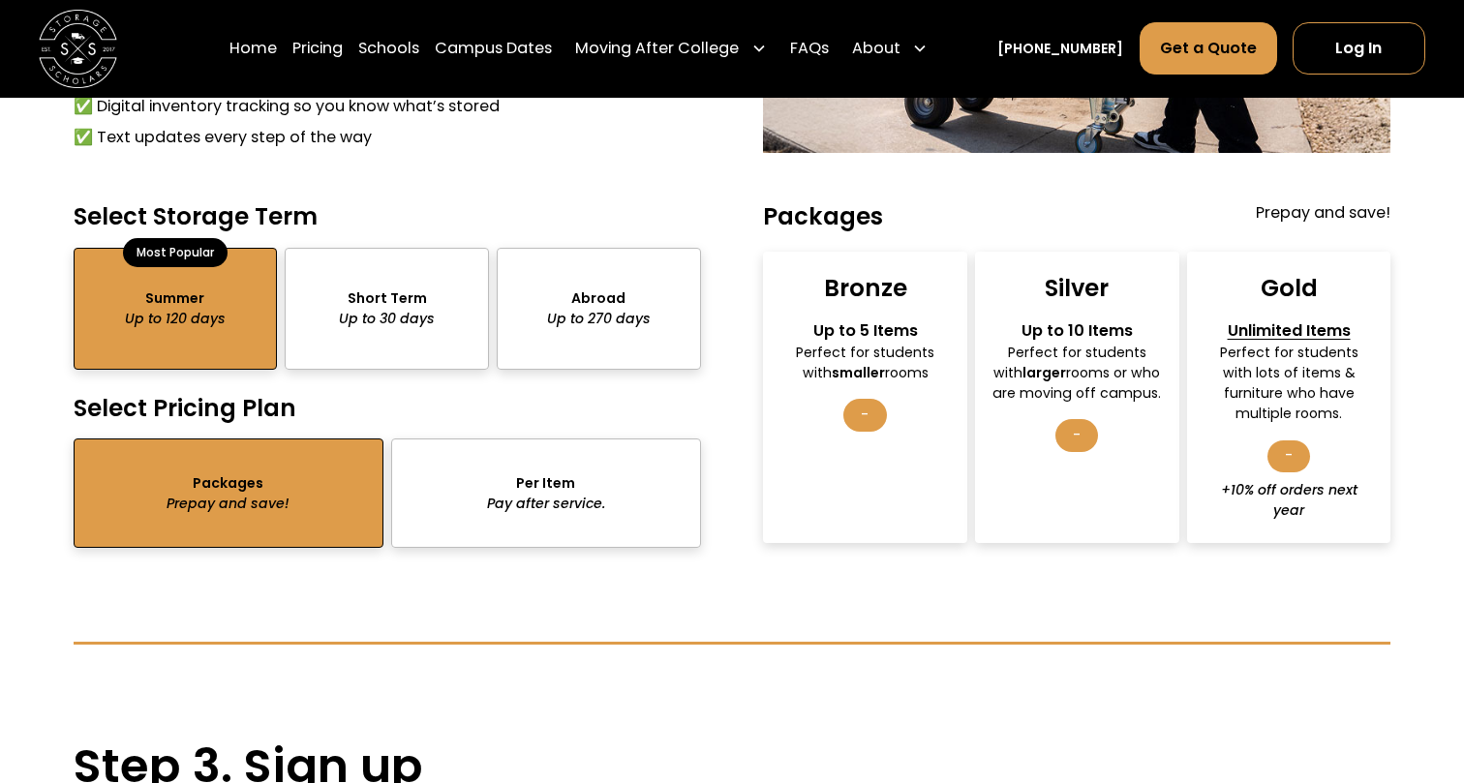
click at [545, 477] on div "package-pricing" at bounding box center [546, 493] width 310 height 109
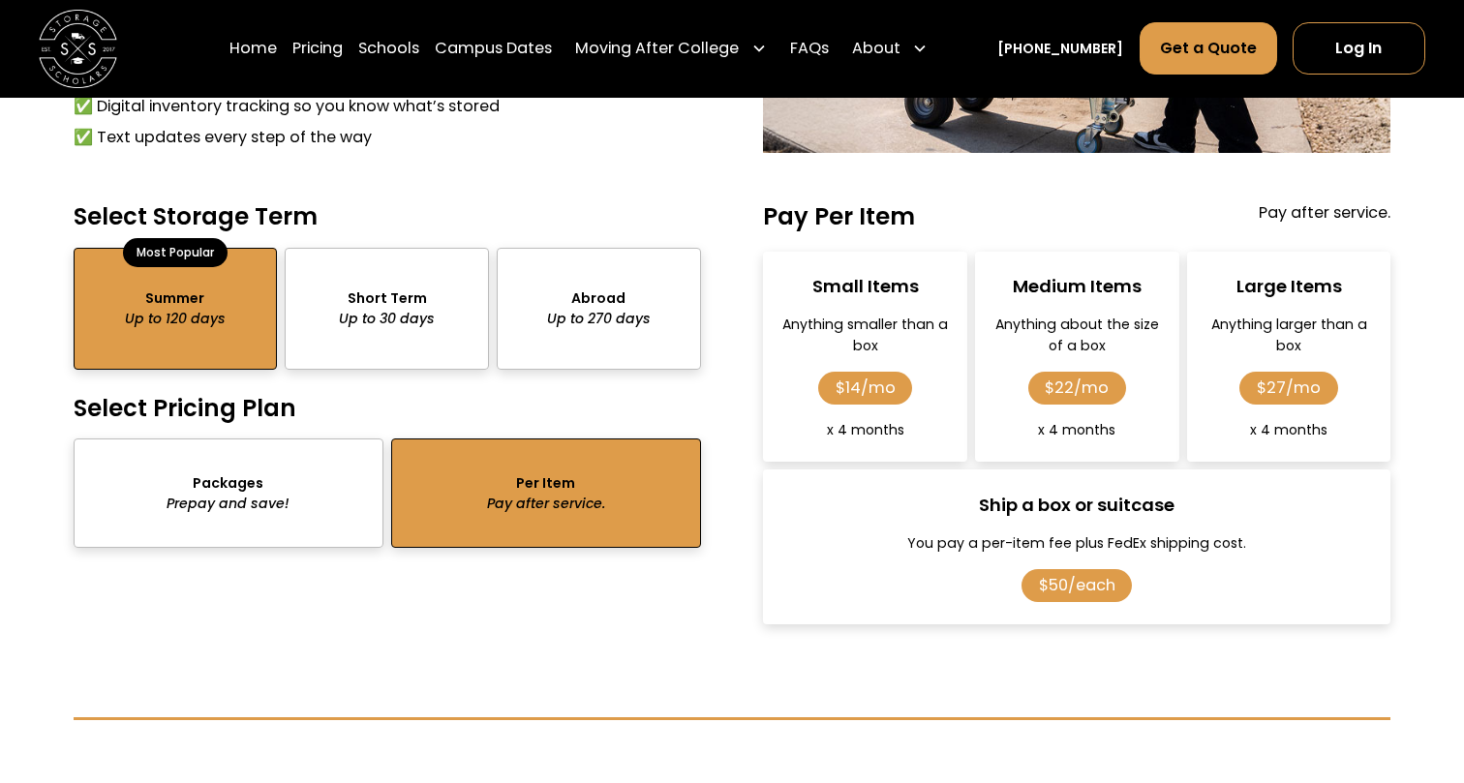
click at [241, 491] on div "package-pricing" at bounding box center [229, 493] width 310 height 109
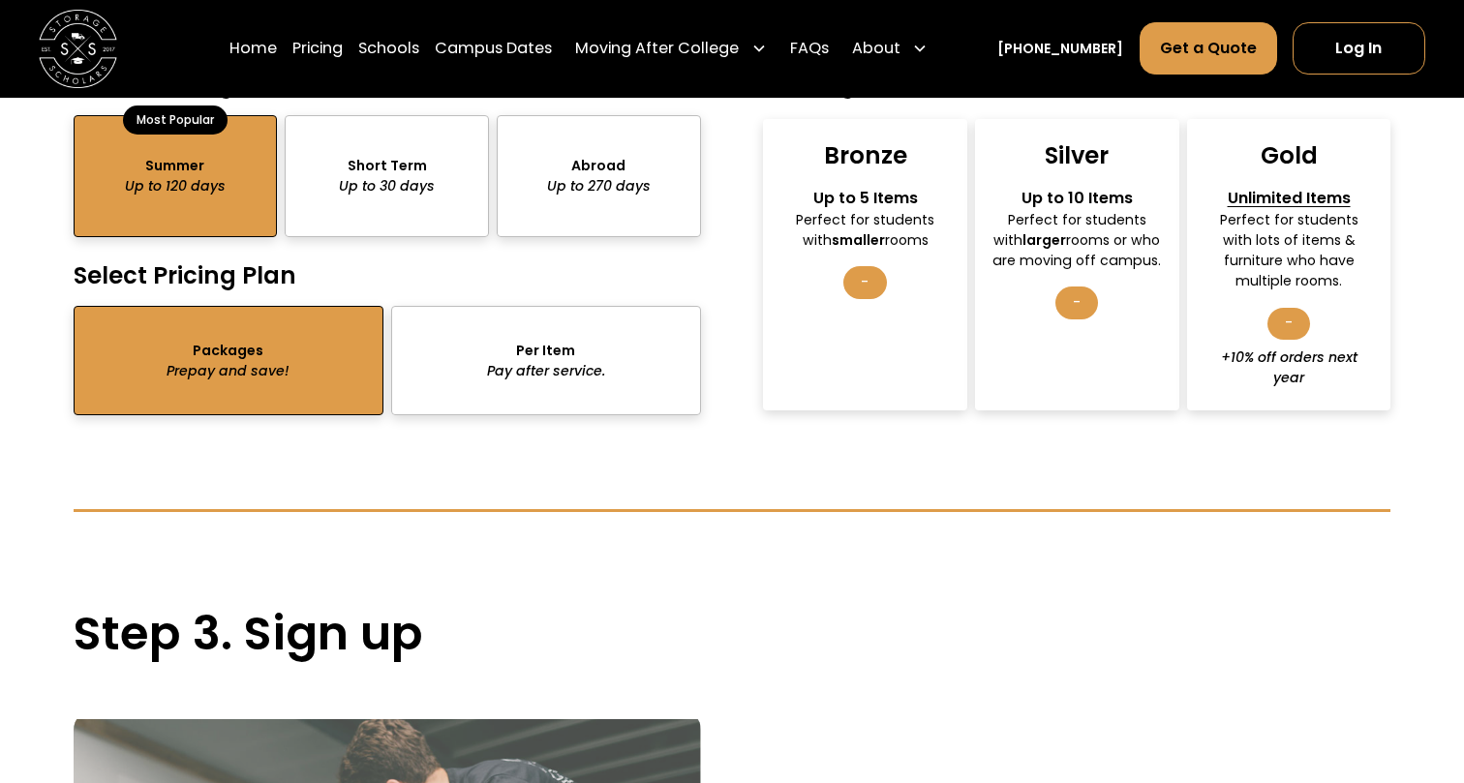
scroll to position [1851, 0]
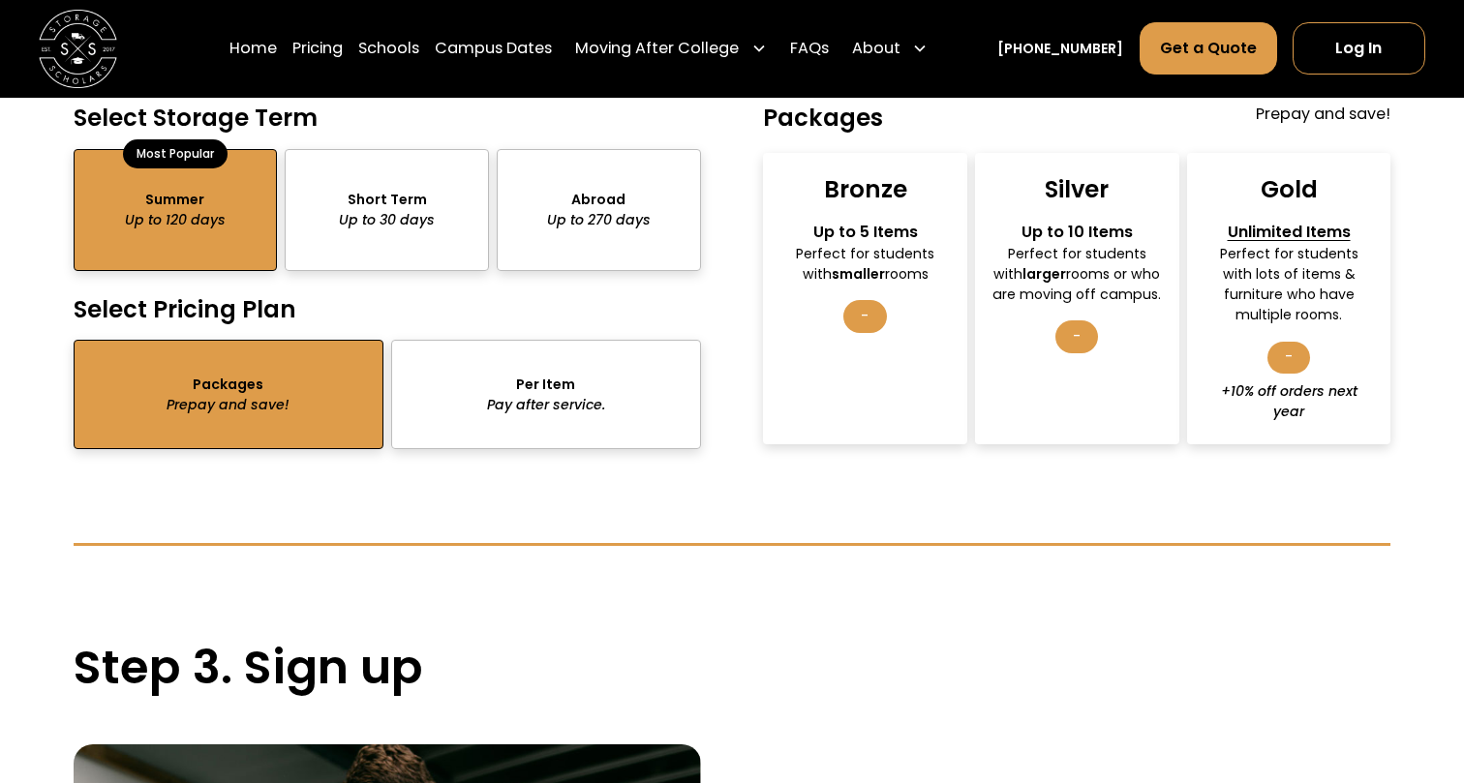
click at [533, 410] on div "package-pricing" at bounding box center [546, 394] width 310 height 109
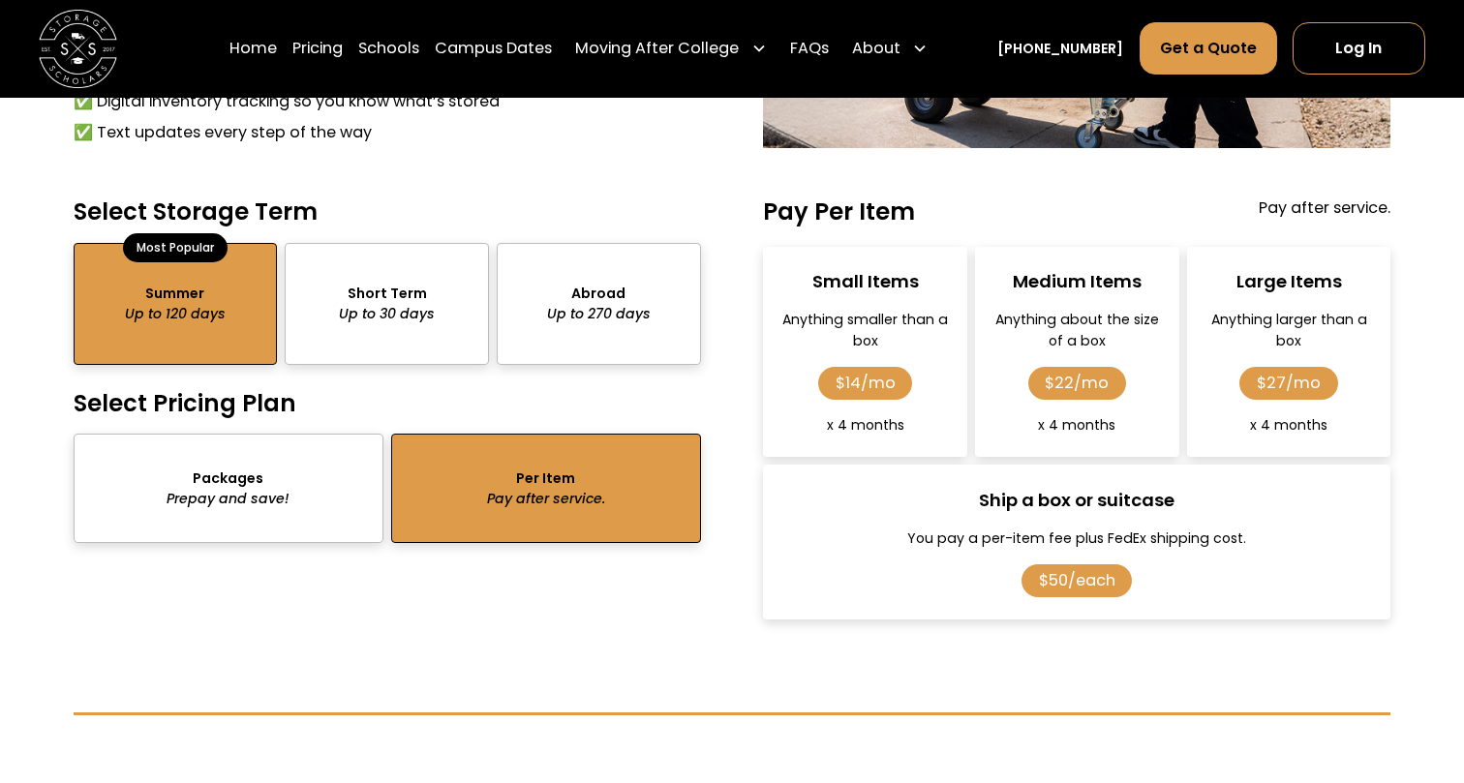
scroll to position [1753, 0]
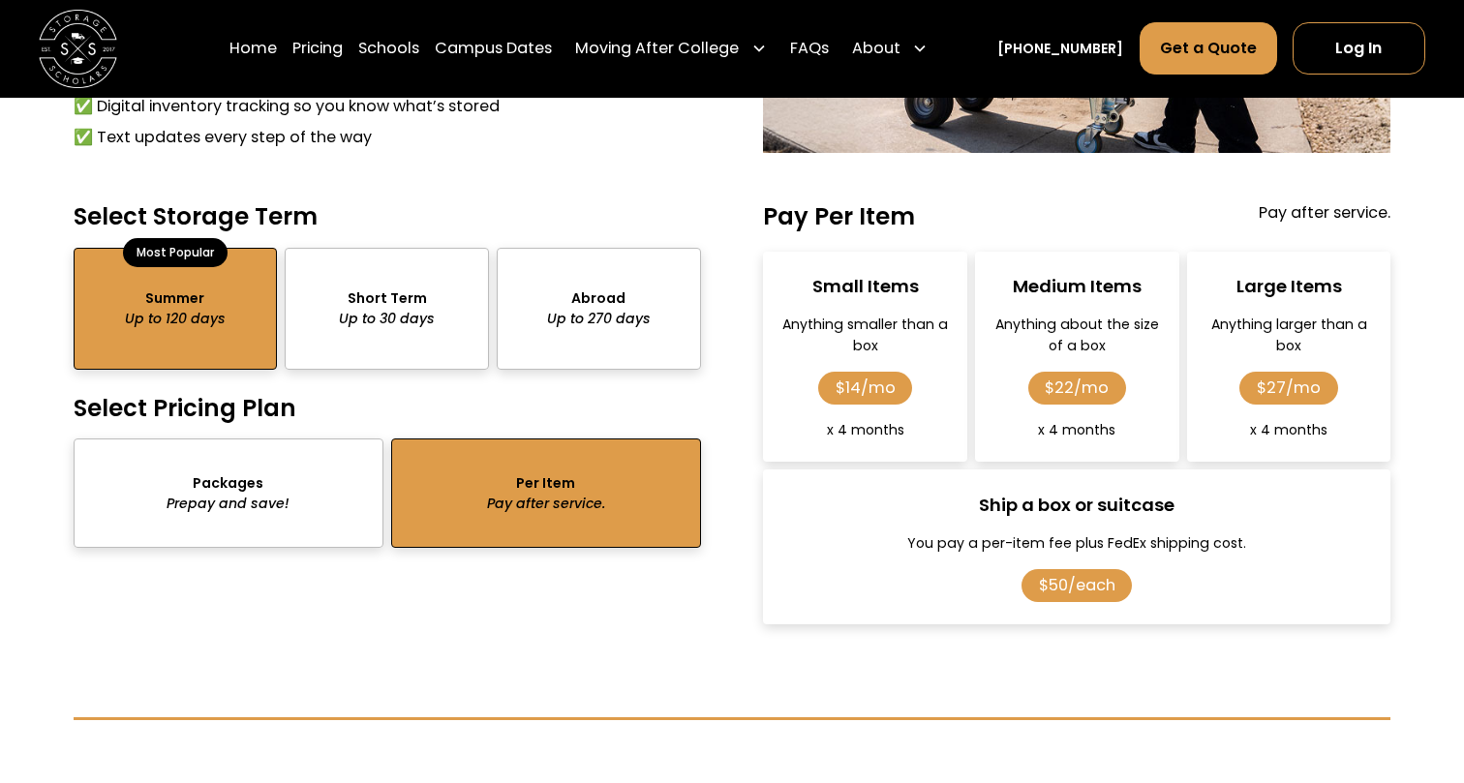
click at [265, 502] on div "package-pricing" at bounding box center [229, 493] width 310 height 109
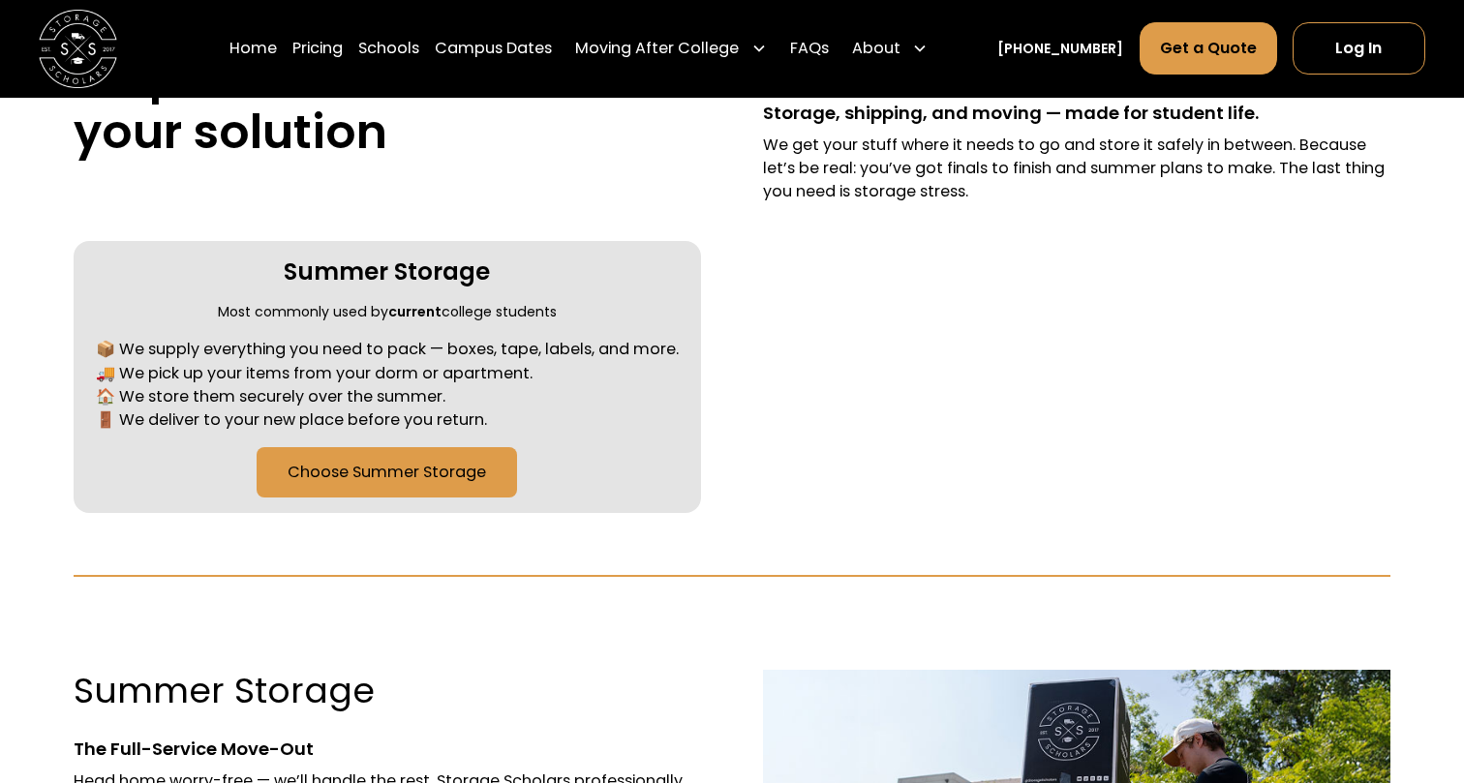
scroll to position [385, 0]
